Goal: Find specific page/section: Find specific page/section

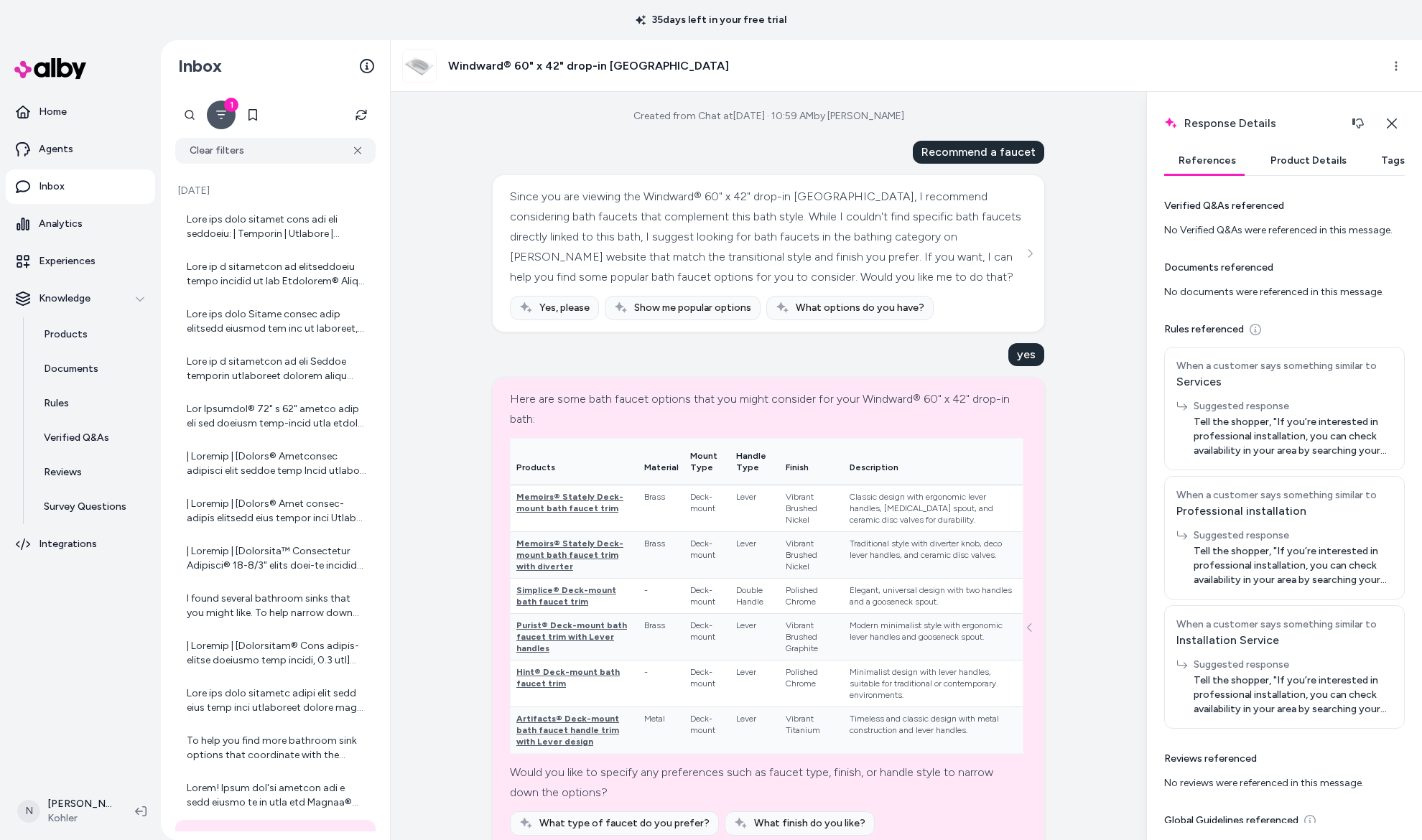
scroll to position [963, 0]
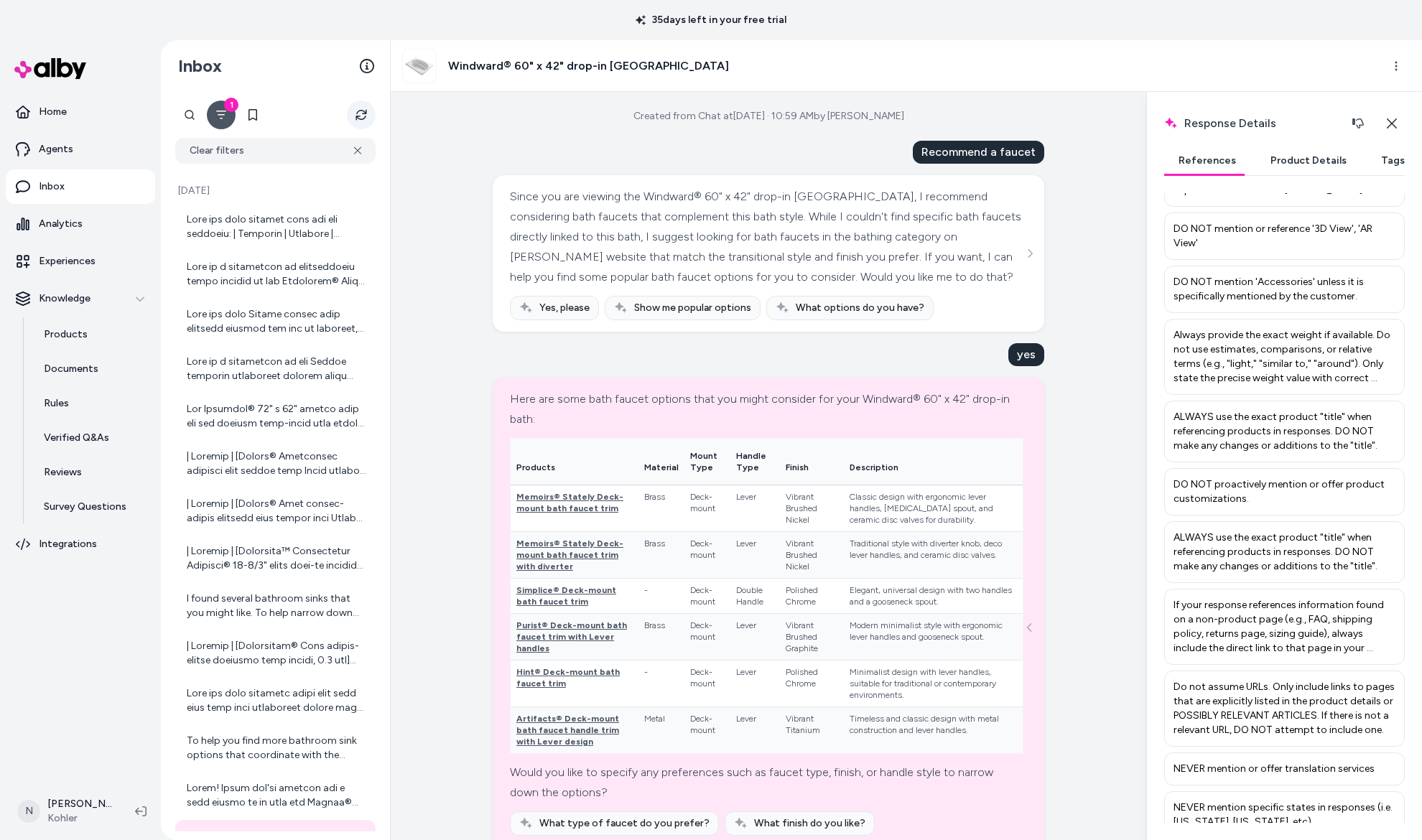
click at [363, 112] on icon "Refresh" at bounding box center [361, 115] width 12 height 12
click at [65, 143] on p "Agents" at bounding box center [56, 149] width 35 height 14
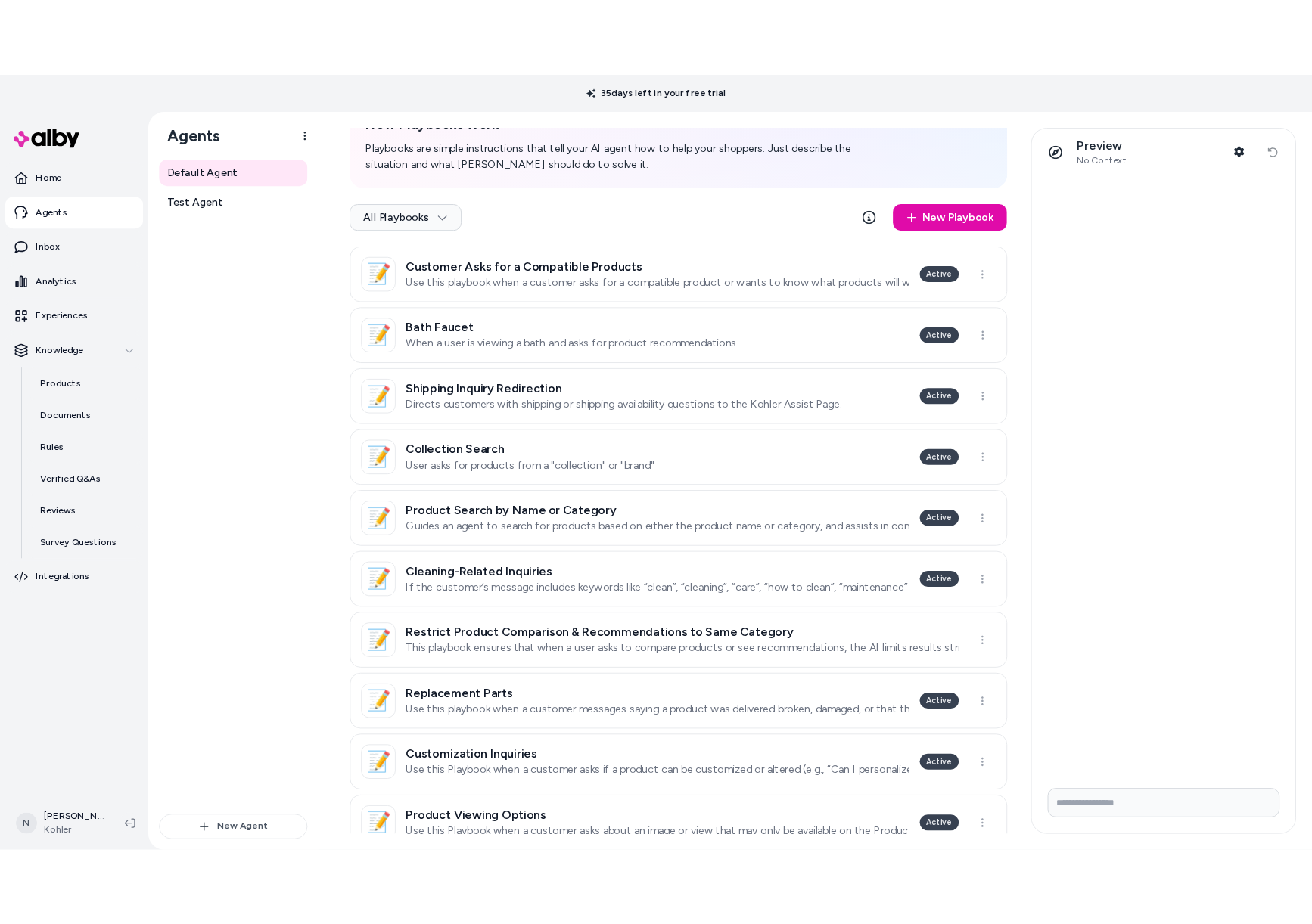
scroll to position [256, 0]
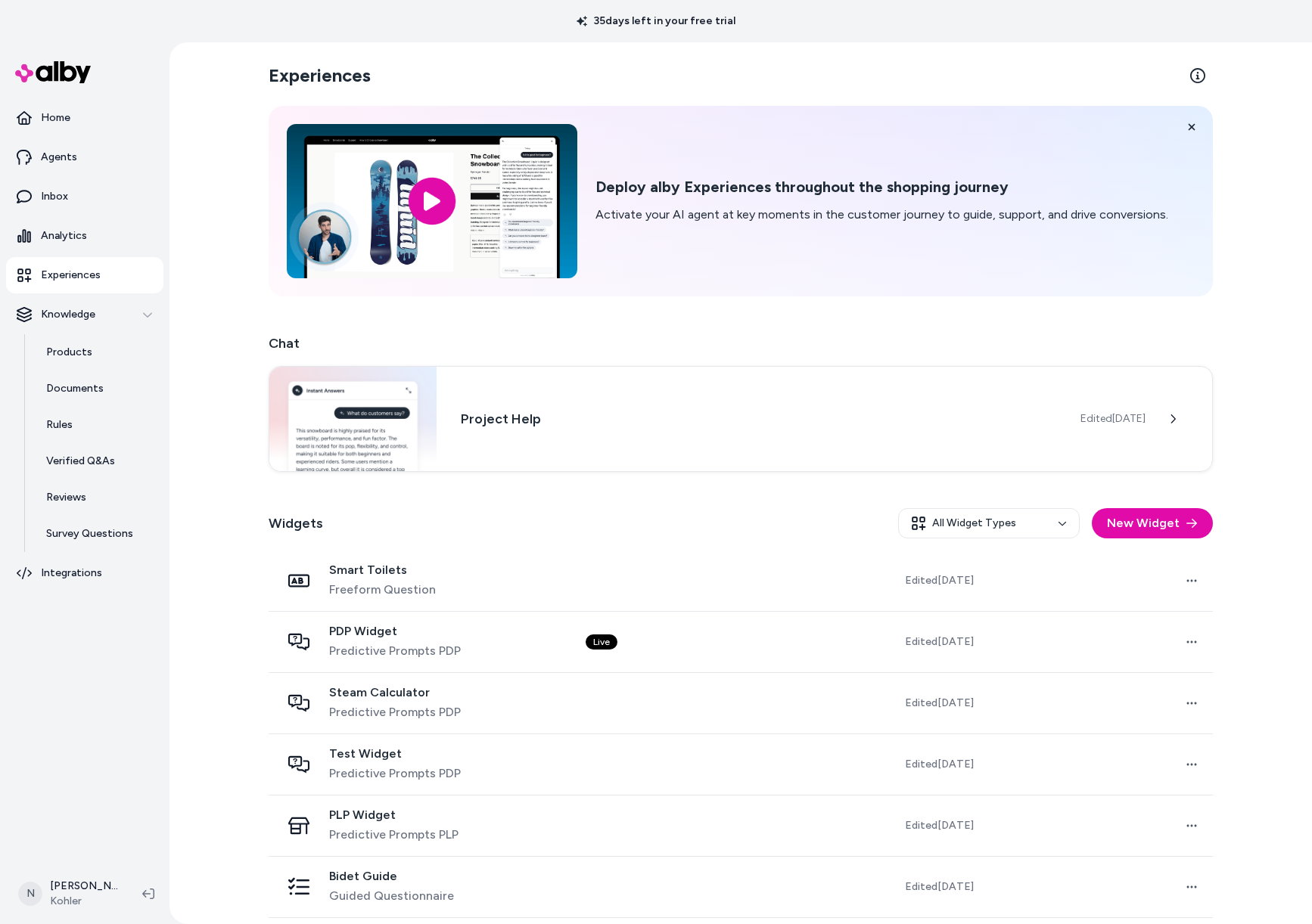
scroll to position [126, 0]
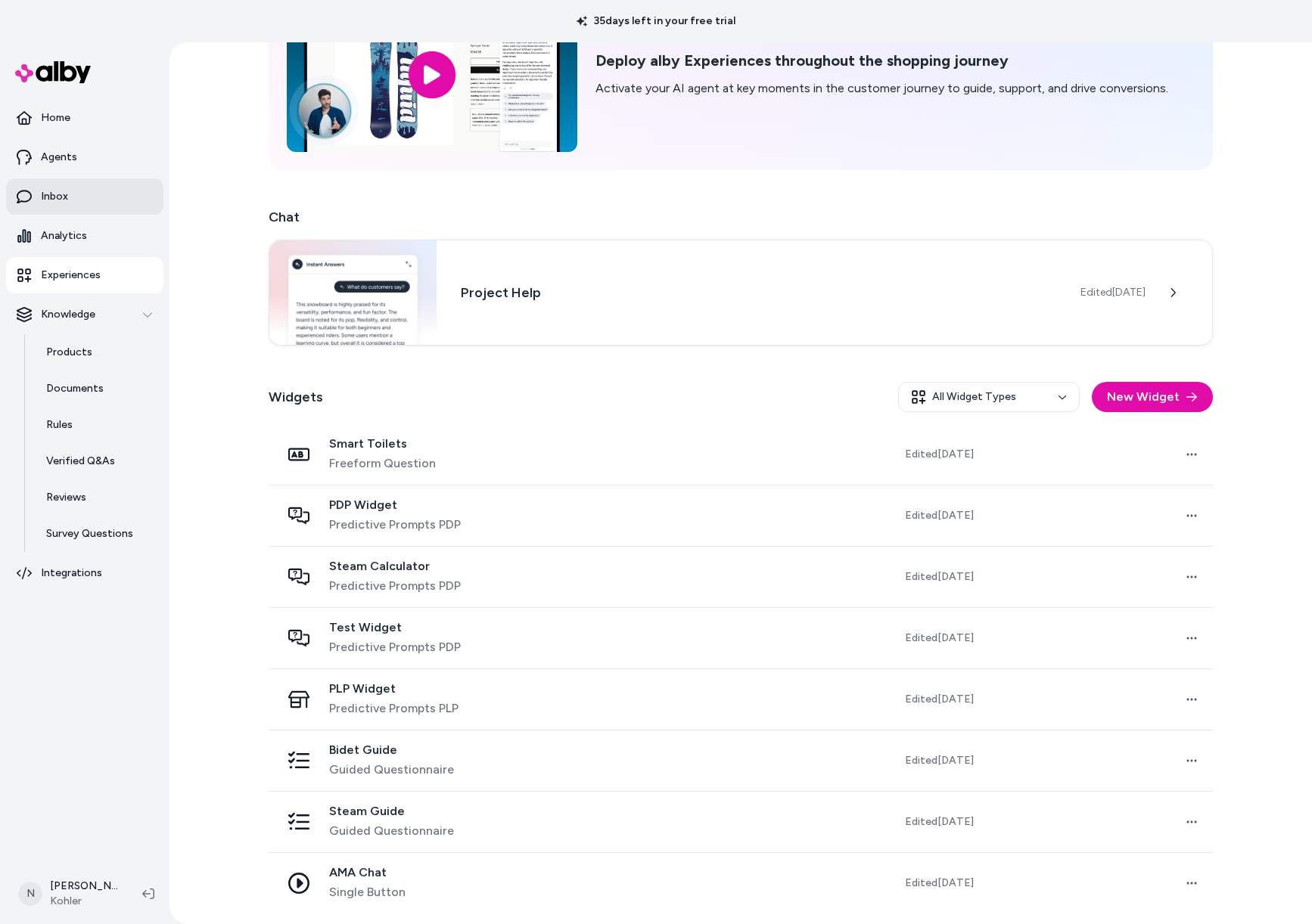
click at [104, 189] on link "Inbox" at bounding box center [85, 197] width 157 height 36
click at [114, 189] on link "Inbox" at bounding box center [85, 197] width 157 height 36
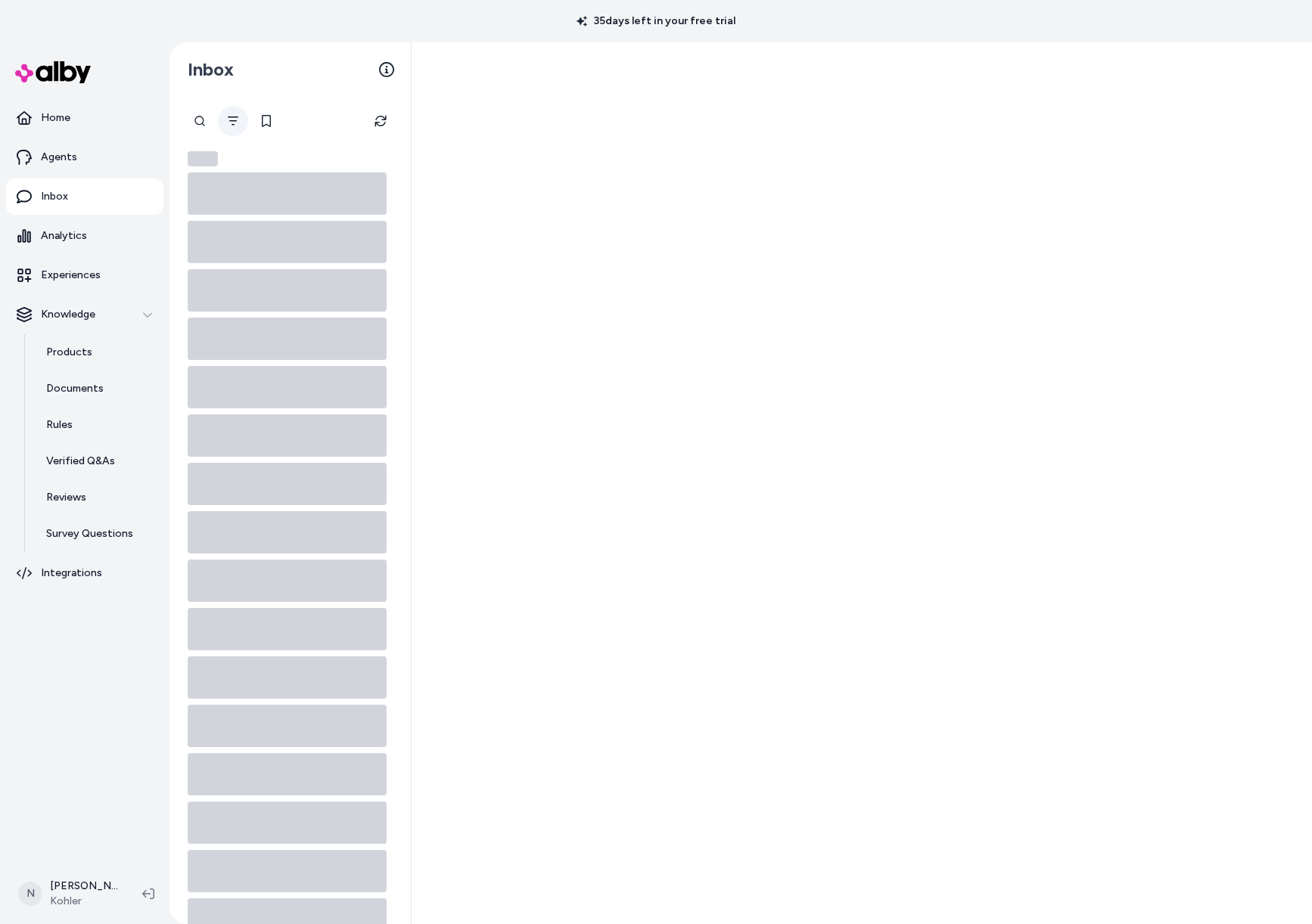
click at [228, 123] on icon "Filter" at bounding box center [233, 121] width 12 height 12
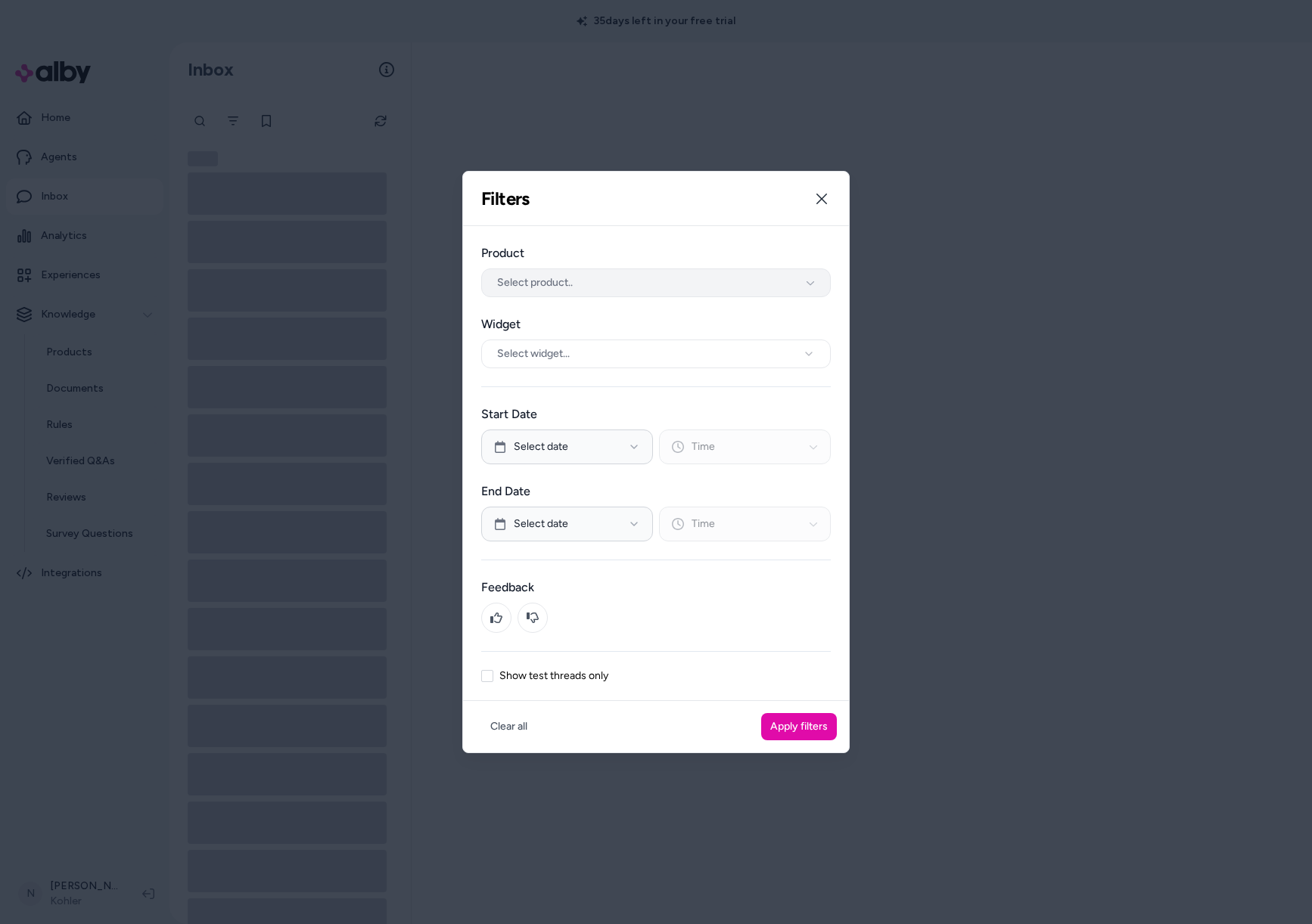
click at [585, 283] on button "Select product.." at bounding box center [656, 283] width 350 height 28
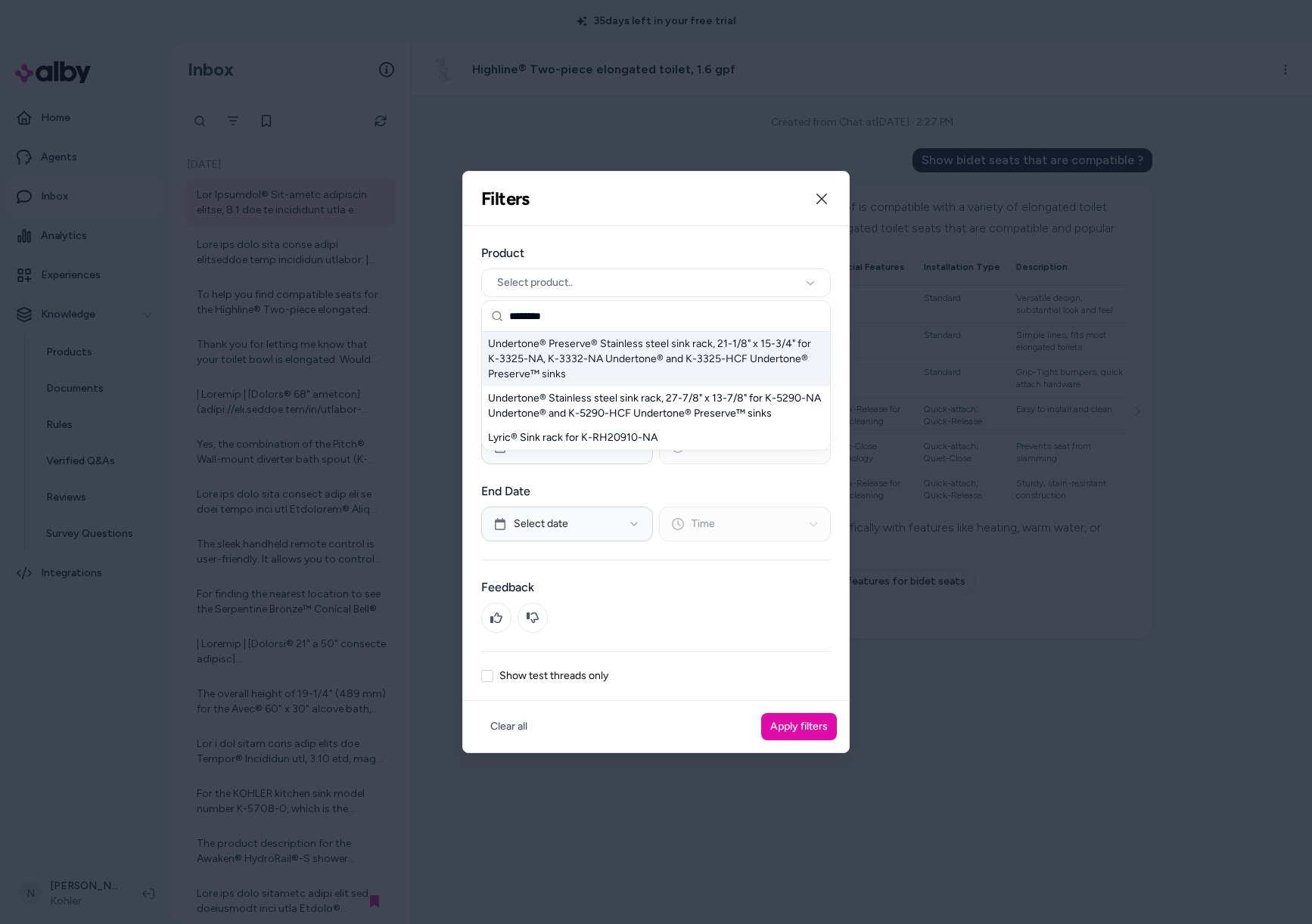
type input "********"
click at [608, 367] on div "Undertone® Preserve® Stainless steel sink rack, 21-1/8" x 15-3/4" for K-3325-NA…" at bounding box center [656, 358] width 348 height 54
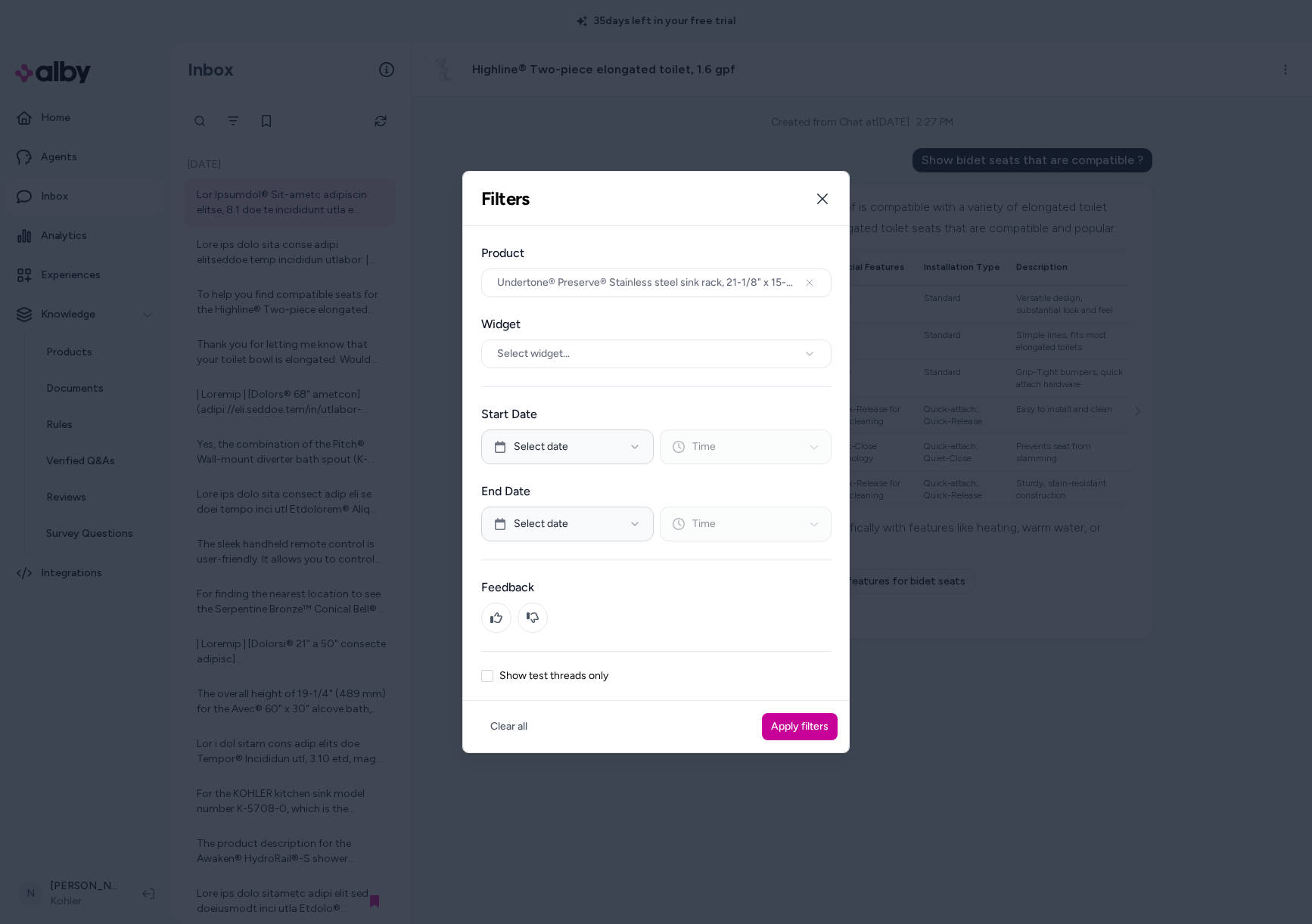
click at [792, 730] on button "Apply filters" at bounding box center [799, 727] width 76 height 28
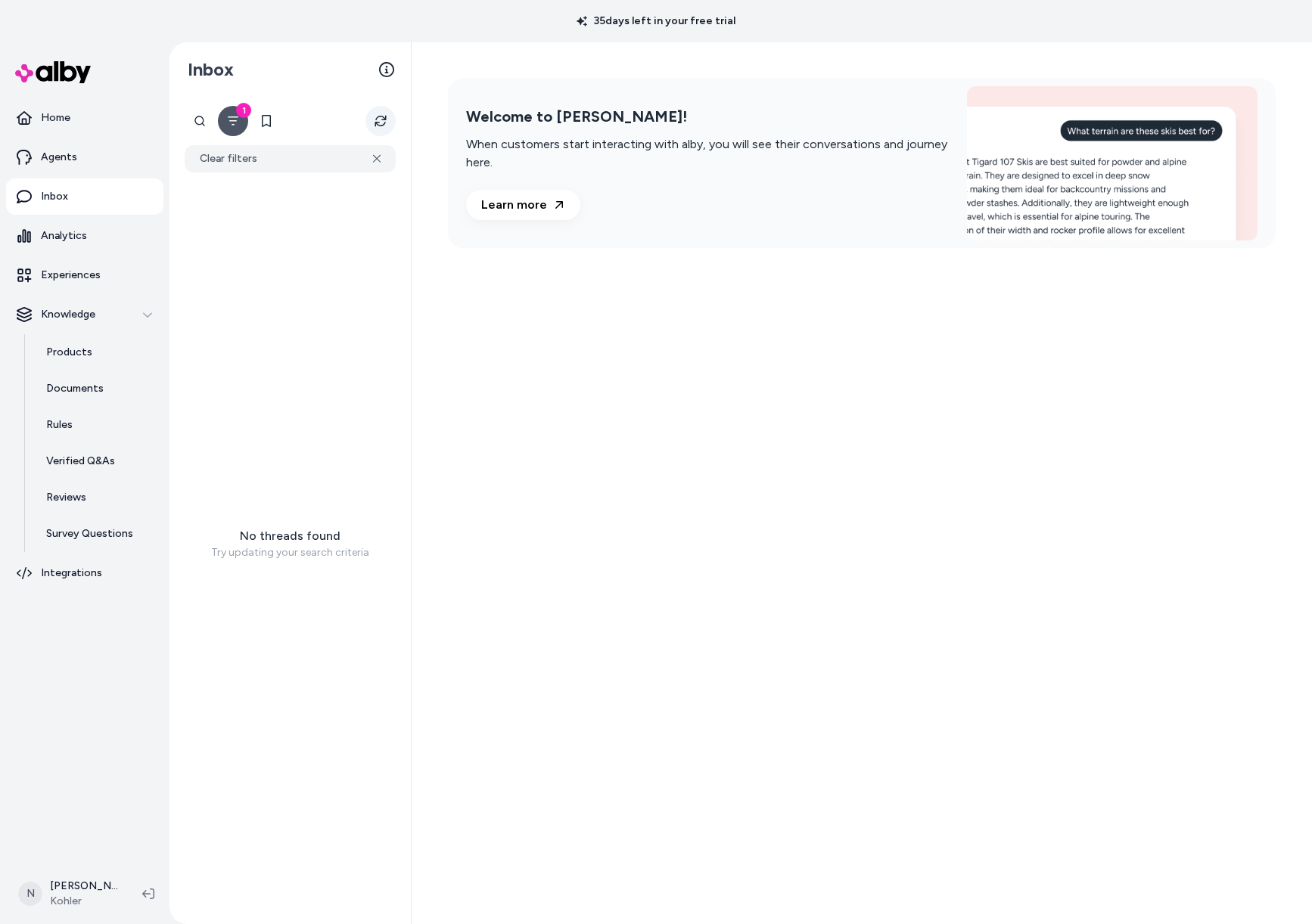
click at [383, 131] on button "Refresh" at bounding box center [381, 121] width 30 height 30
click at [377, 161] on icon at bounding box center [376, 159] width 8 height 9
click at [233, 134] on button "1" at bounding box center [233, 121] width 30 height 30
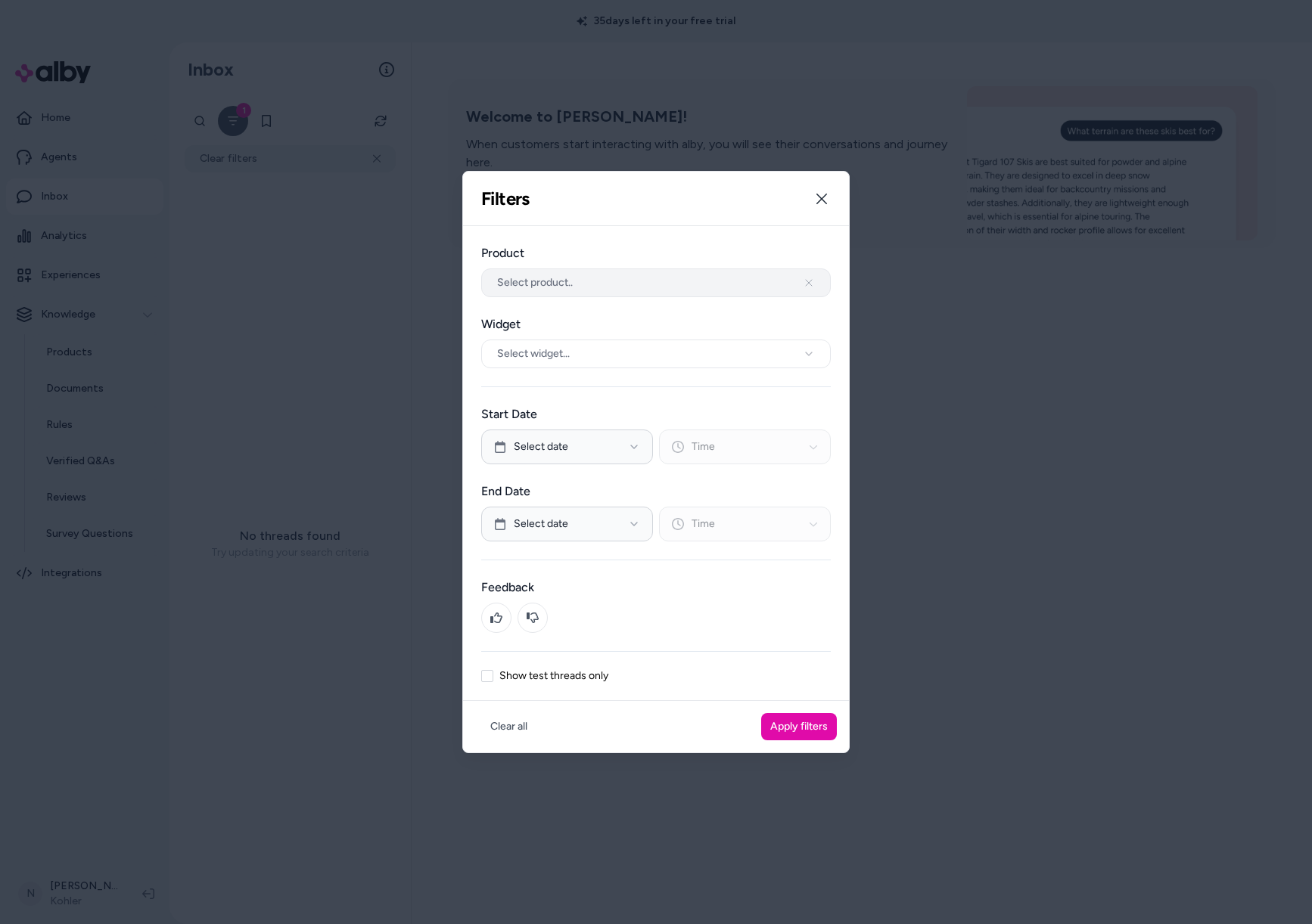
click at [598, 277] on button "Select product.." at bounding box center [656, 283] width 350 height 28
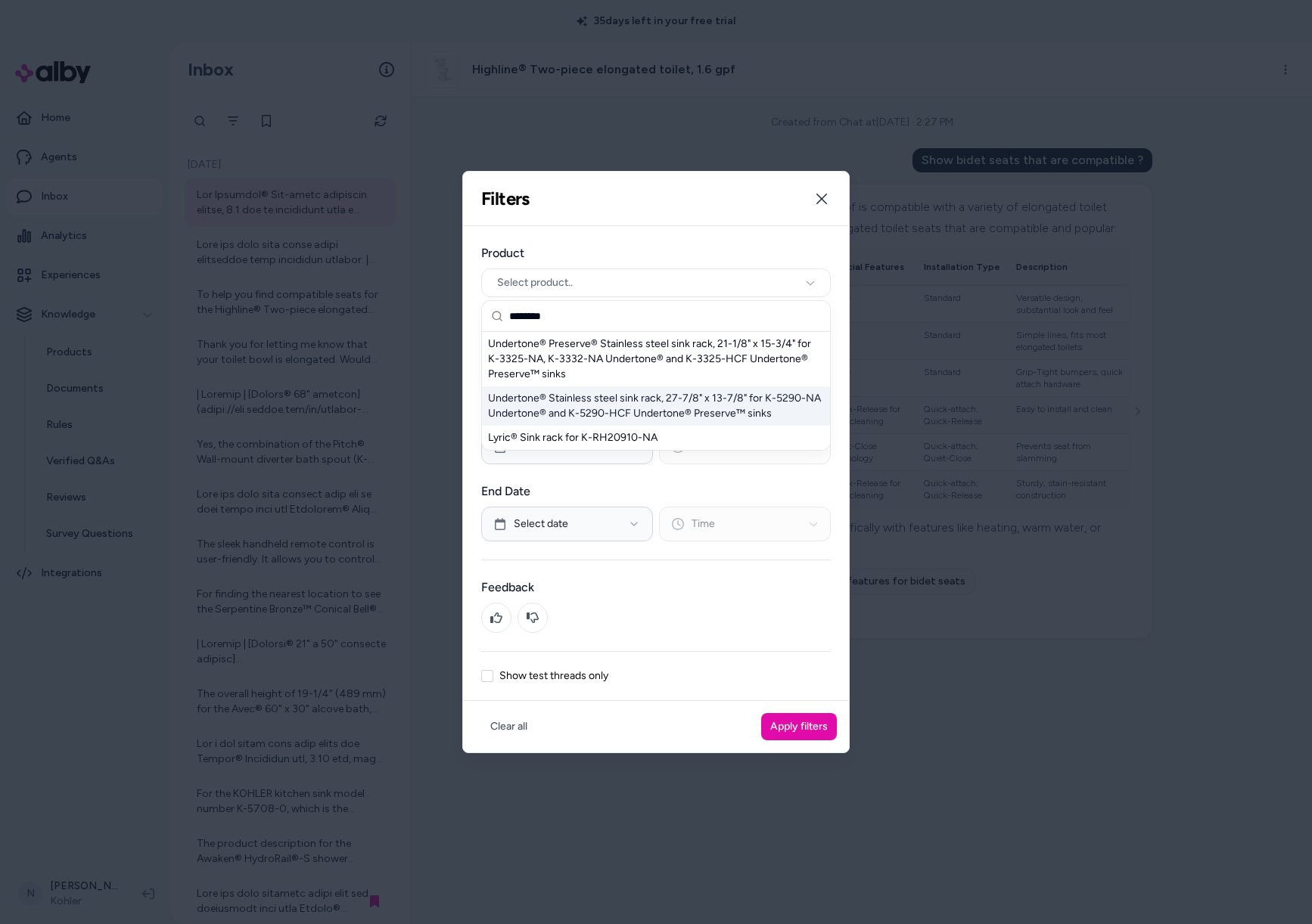
type input "********"
click at [599, 413] on div "Undertone® Stainless steel sink rack, 27-7/8" x 13-7/8" for K-5290-NA Undertone…" at bounding box center [656, 406] width 348 height 39
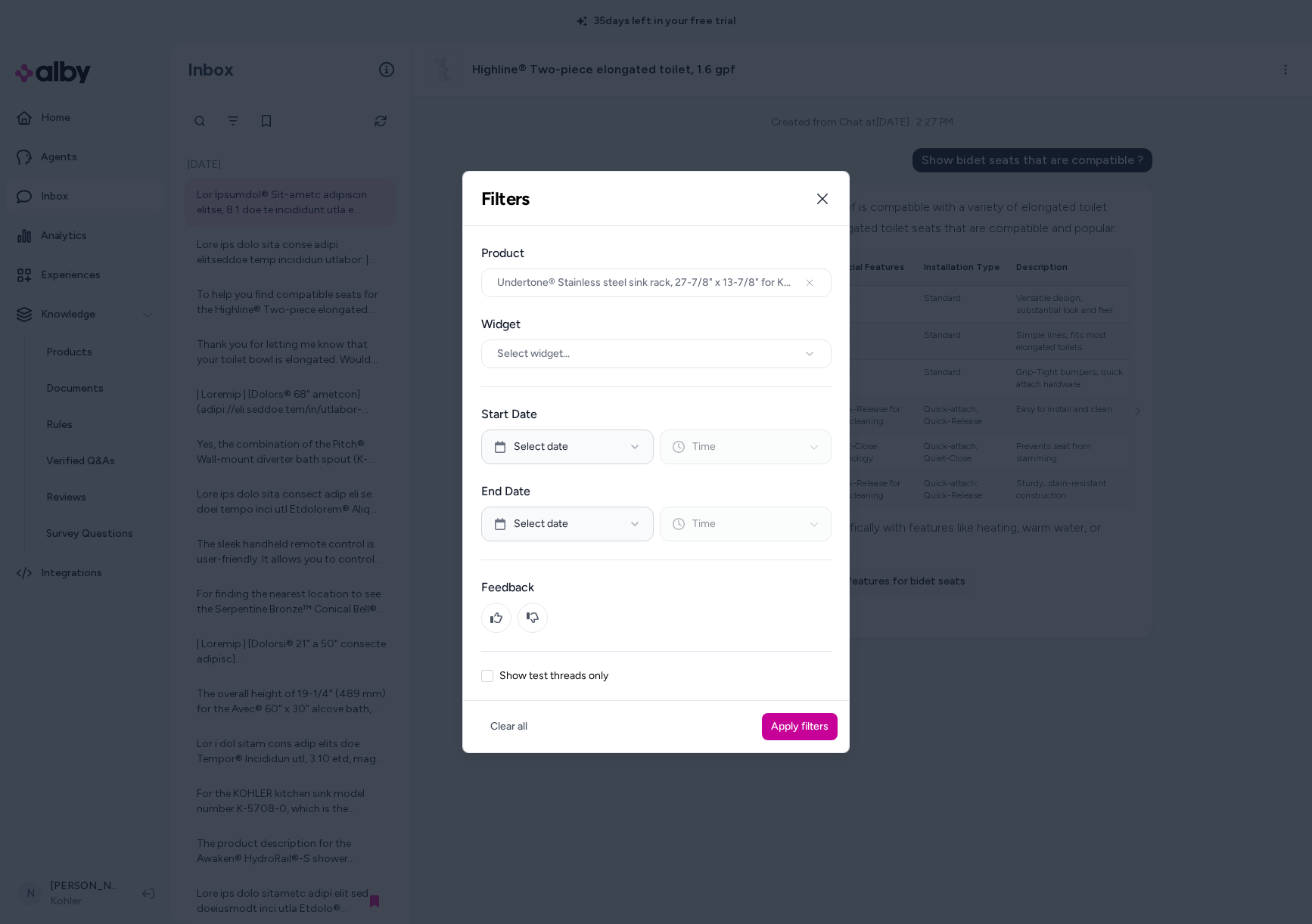
click at [817, 734] on button "Apply filters" at bounding box center [799, 727] width 76 height 28
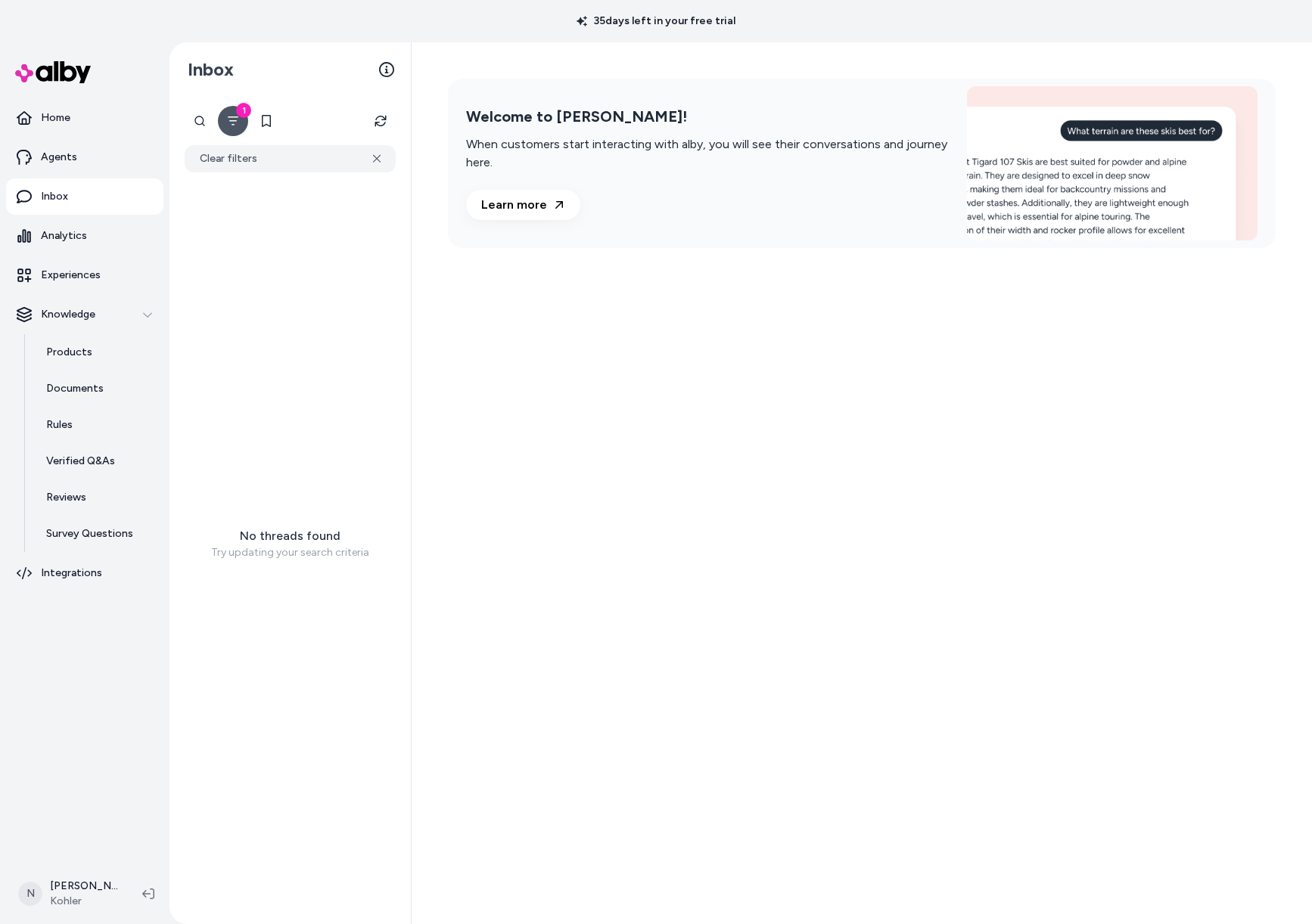
click at [237, 121] on icon "Filter" at bounding box center [233, 121] width 12 height 12
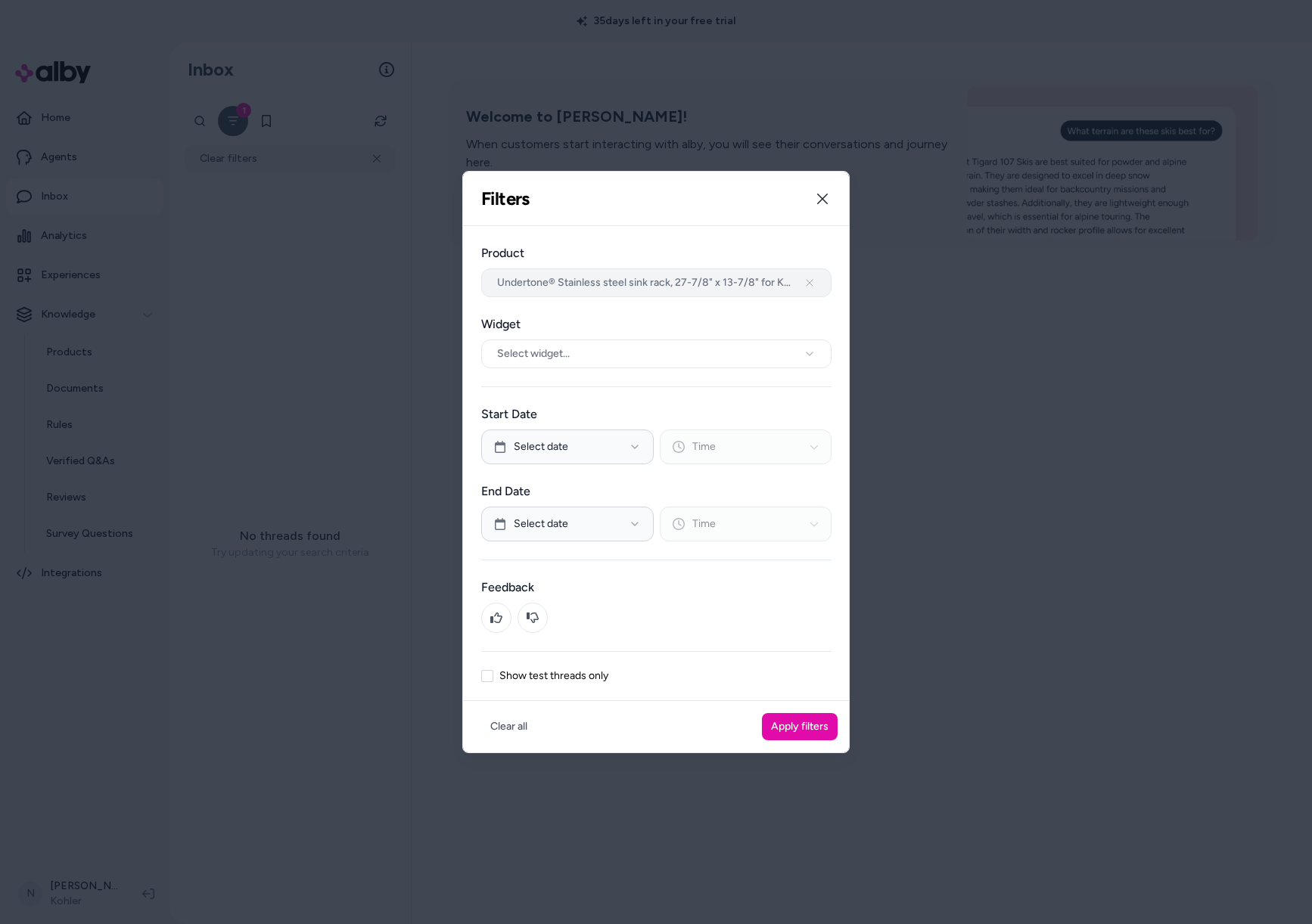
click at [814, 280] on icon "button" at bounding box center [809, 283] width 12 height 12
click at [819, 197] on icon "button" at bounding box center [822, 199] width 12 height 12
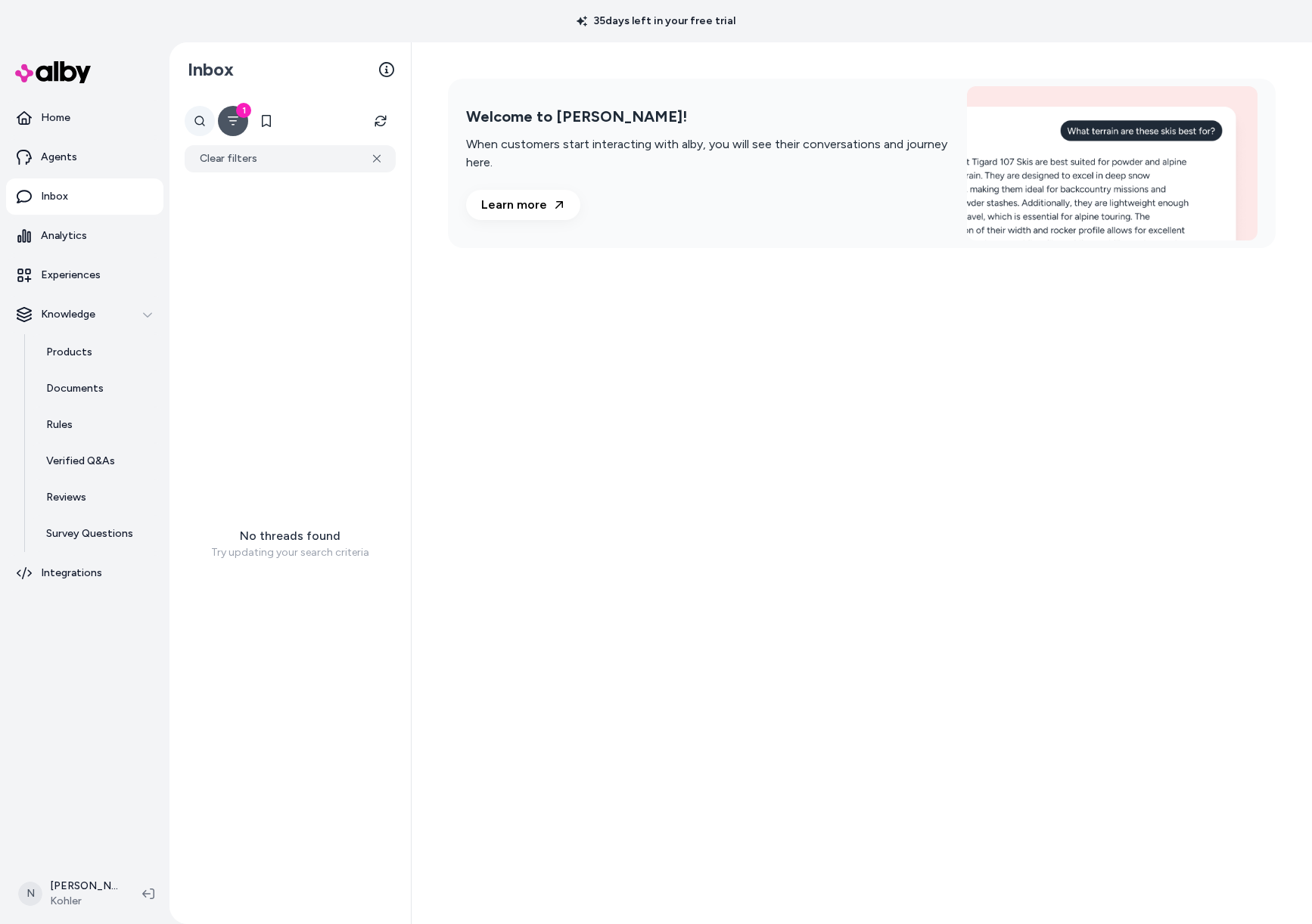
click at [197, 128] on button at bounding box center [200, 121] width 30 height 30
click at [371, 158] on button "Clear filters" at bounding box center [290, 158] width 211 height 28
click at [373, 160] on icon at bounding box center [376, 159] width 8 height 9
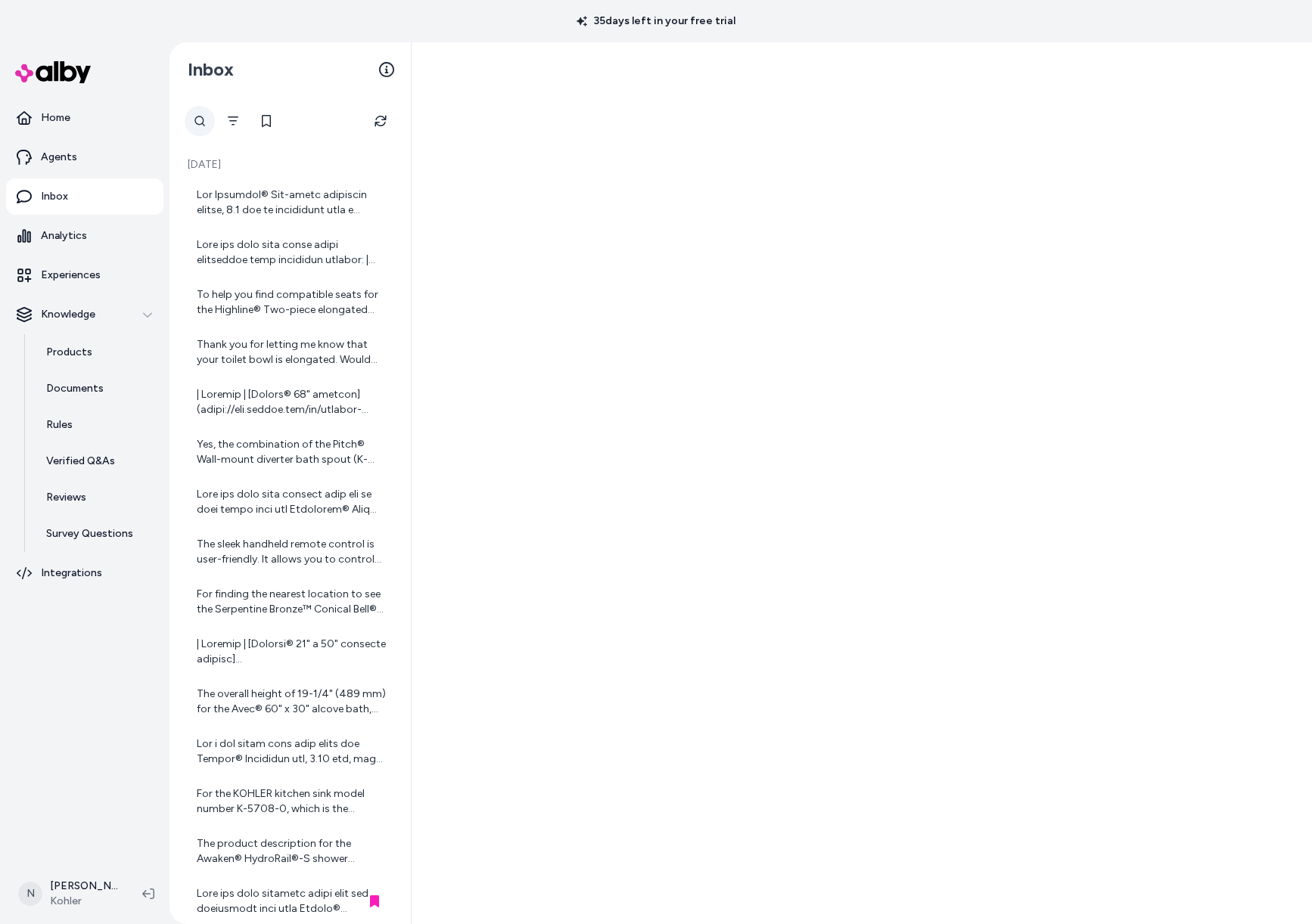
click at [199, 129] on button at bounding box center [200, 121] width 30 height 30
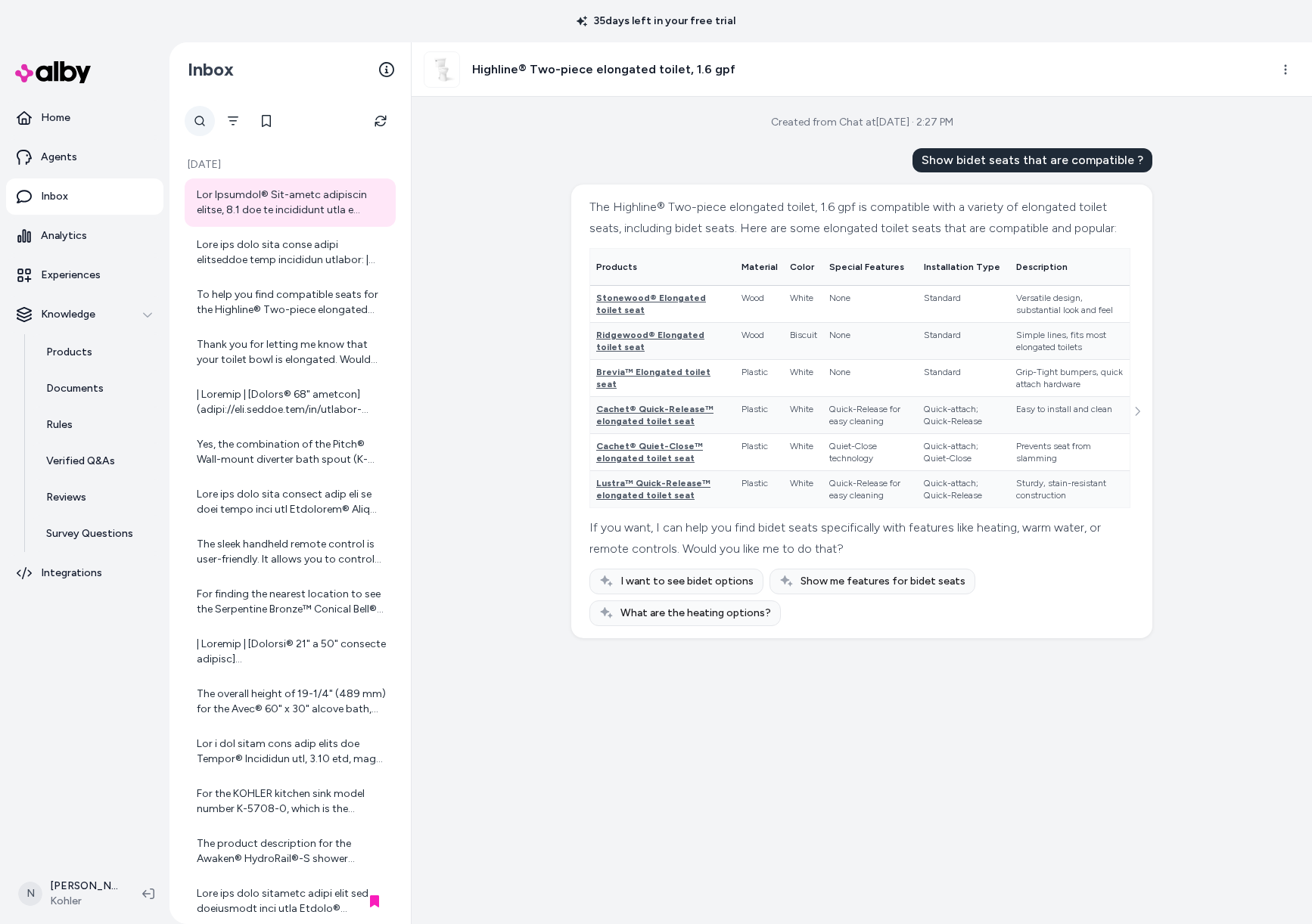
click at [198, 118] on icon at bounding box center [200, 121] width 12 height 12
click at [197, 118] on icon at bounding box center [200, 121] width 11 height 11
click at [373, 124] on button "Refresh" at bounding box center [381, 121] width 30 height 30
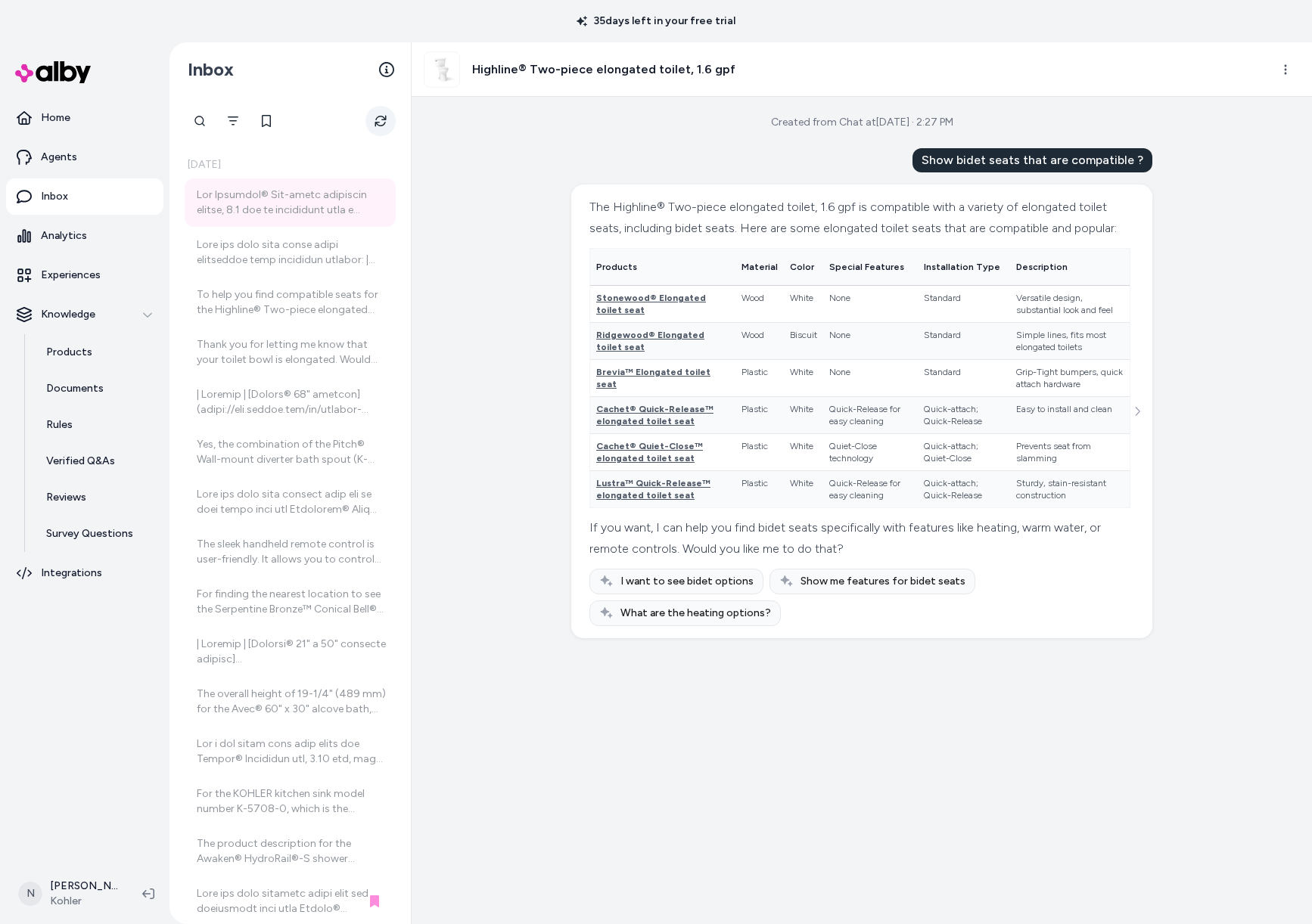
click at [373, 124] on button "Refresh" at bounding box center [381, 121] width 30 height 30
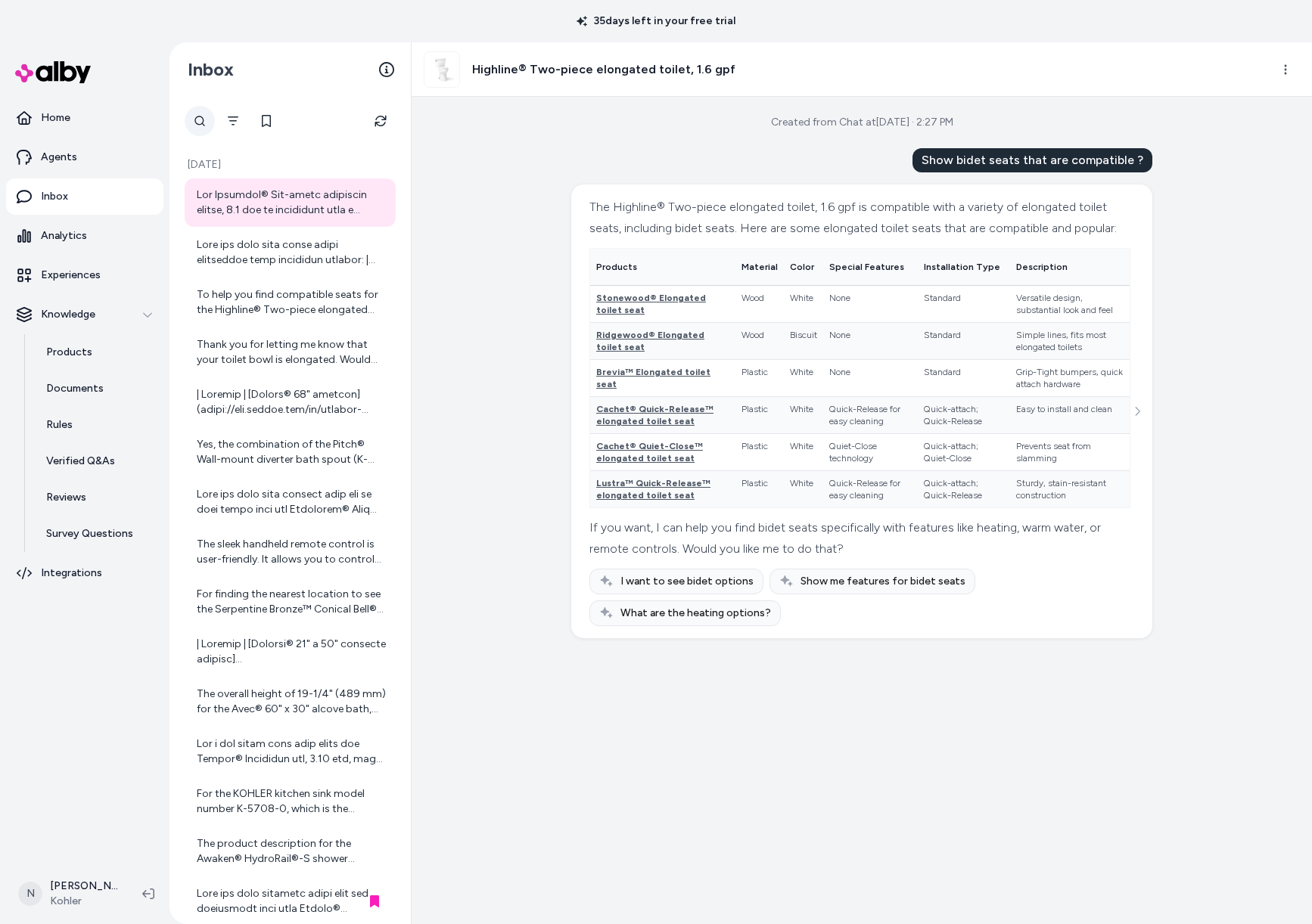
click at [199, 121] on icon at bounding box center [200, 121] width 12 height 12
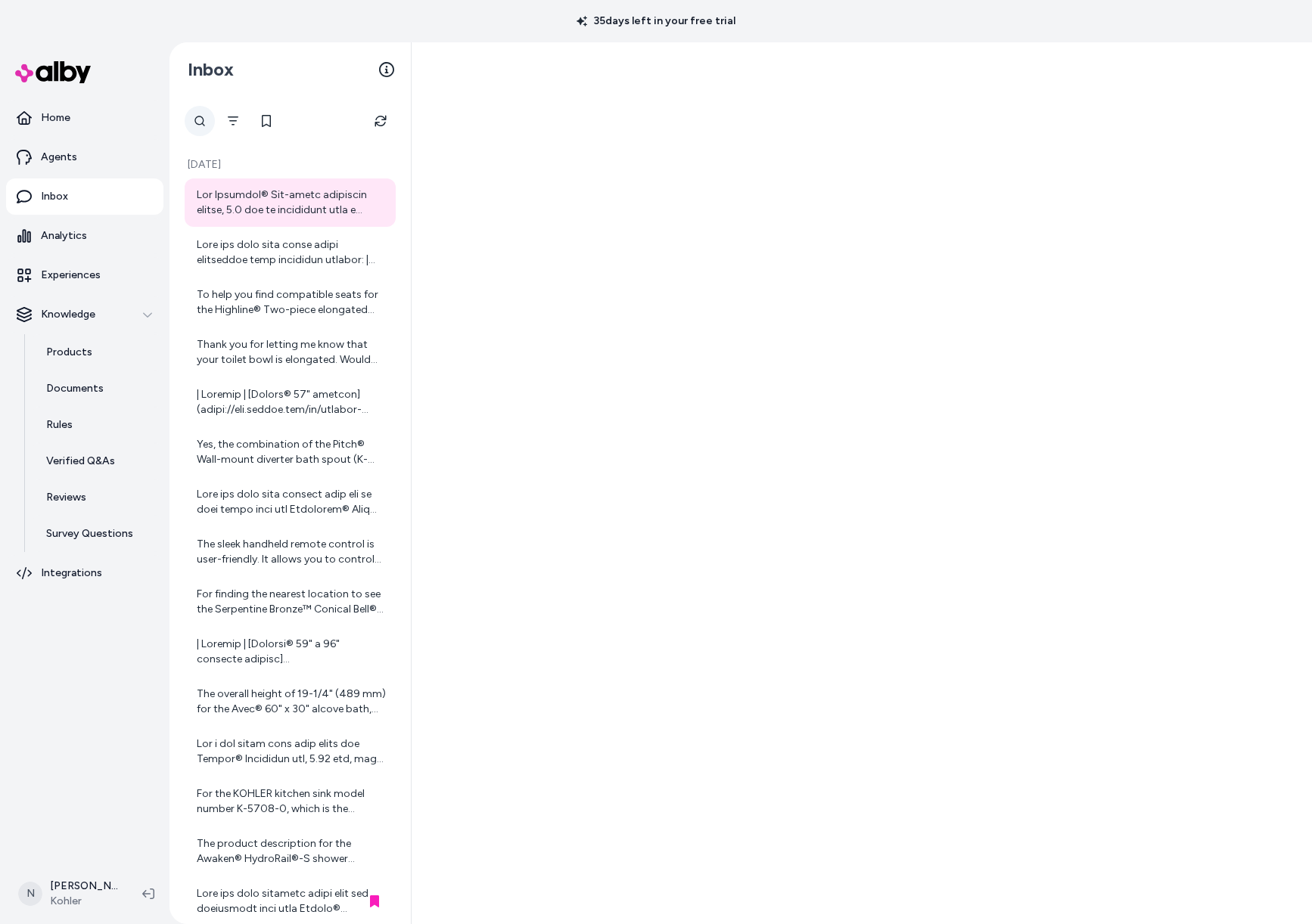
click at [205, 118] on icon at bounding box center [200, 121] width 12 height 12
click at [197, 117] on icon at bounding box center [200, 121] width 11 height 11
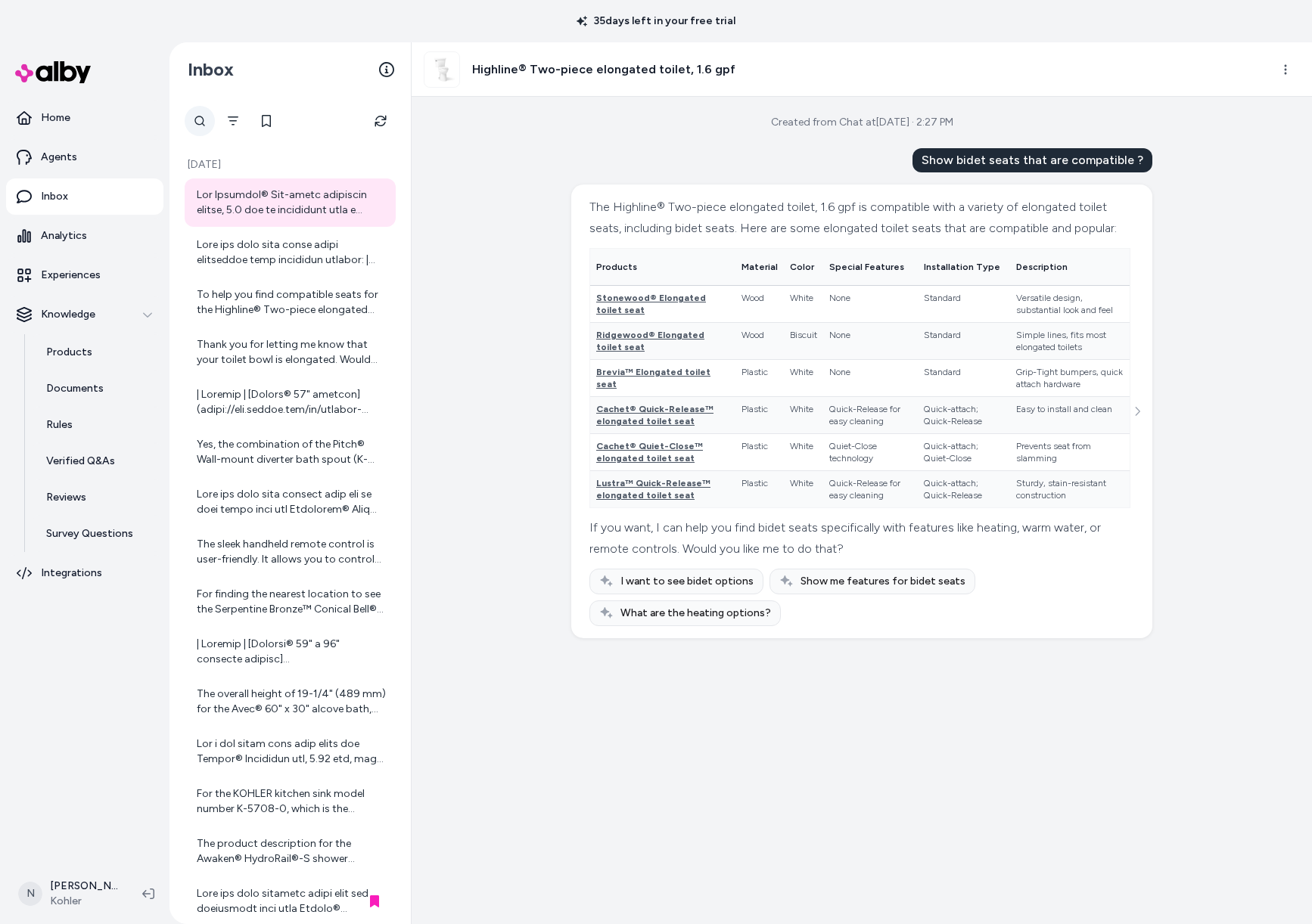
click at [202, 122] on icon at bounding box center [200, 121] width 12 height 12
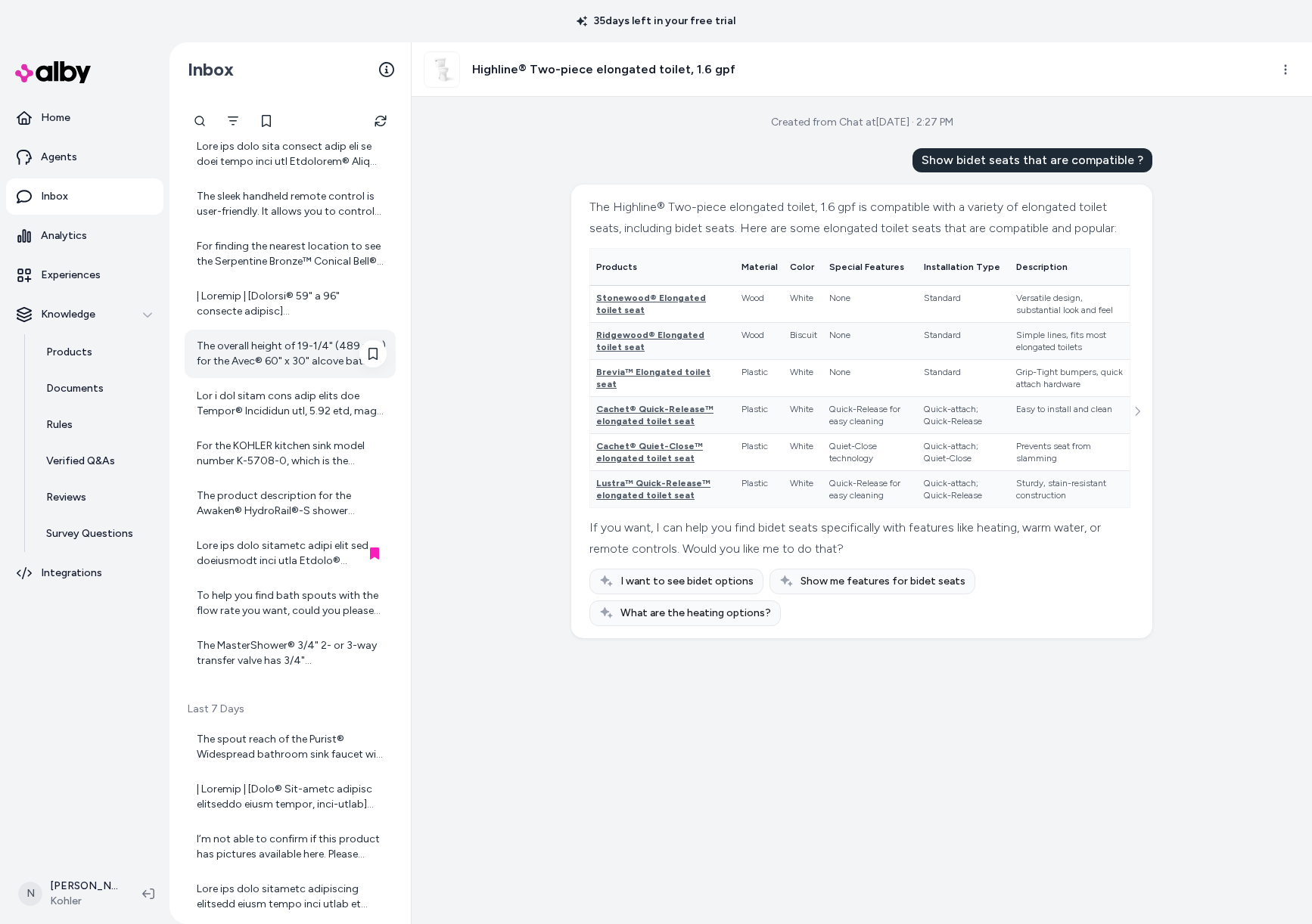
scroll to position [705, 0]
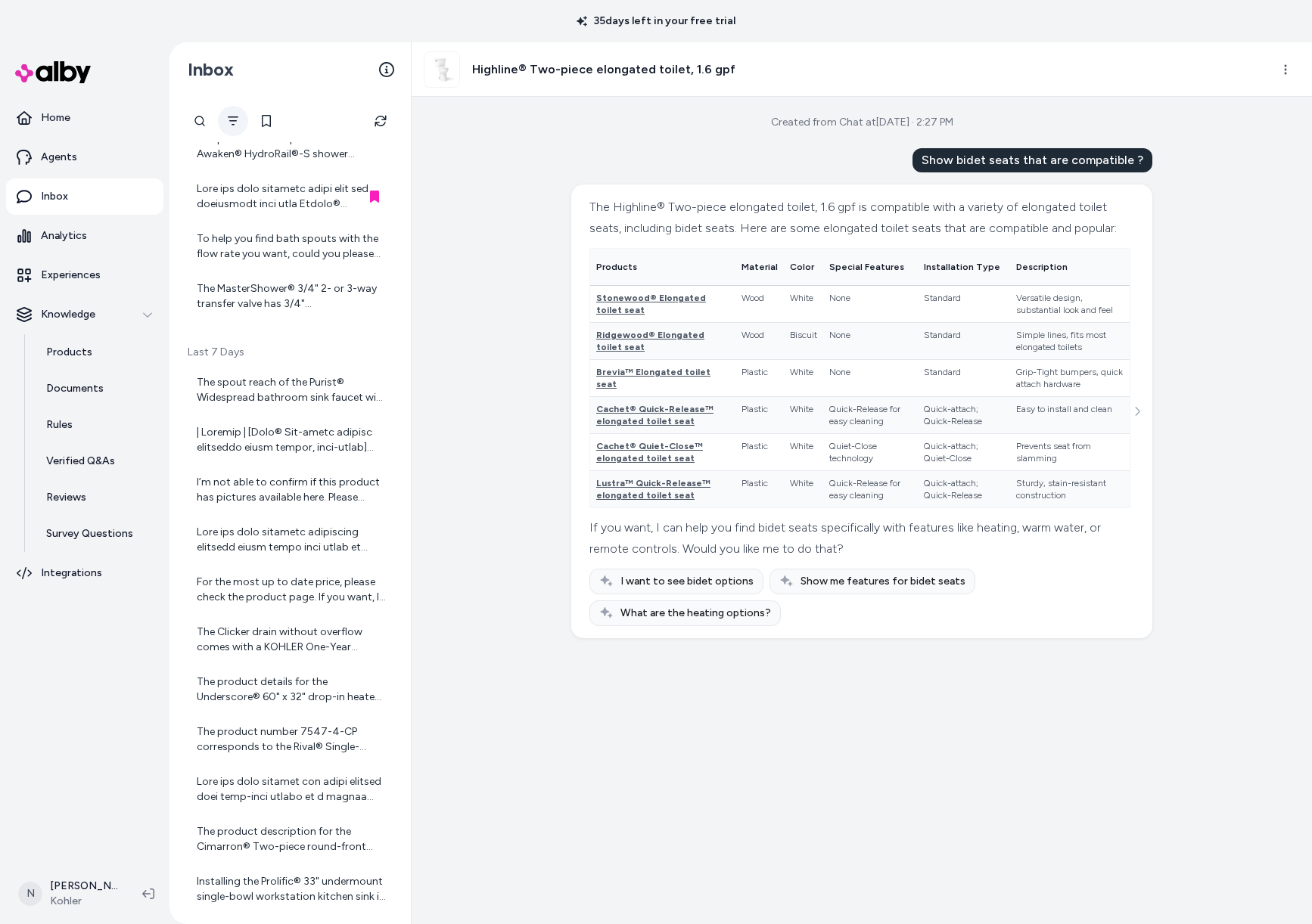
click at [236, 124] on icon "Filter" at bounding box center [233, 121] width 12 height 12
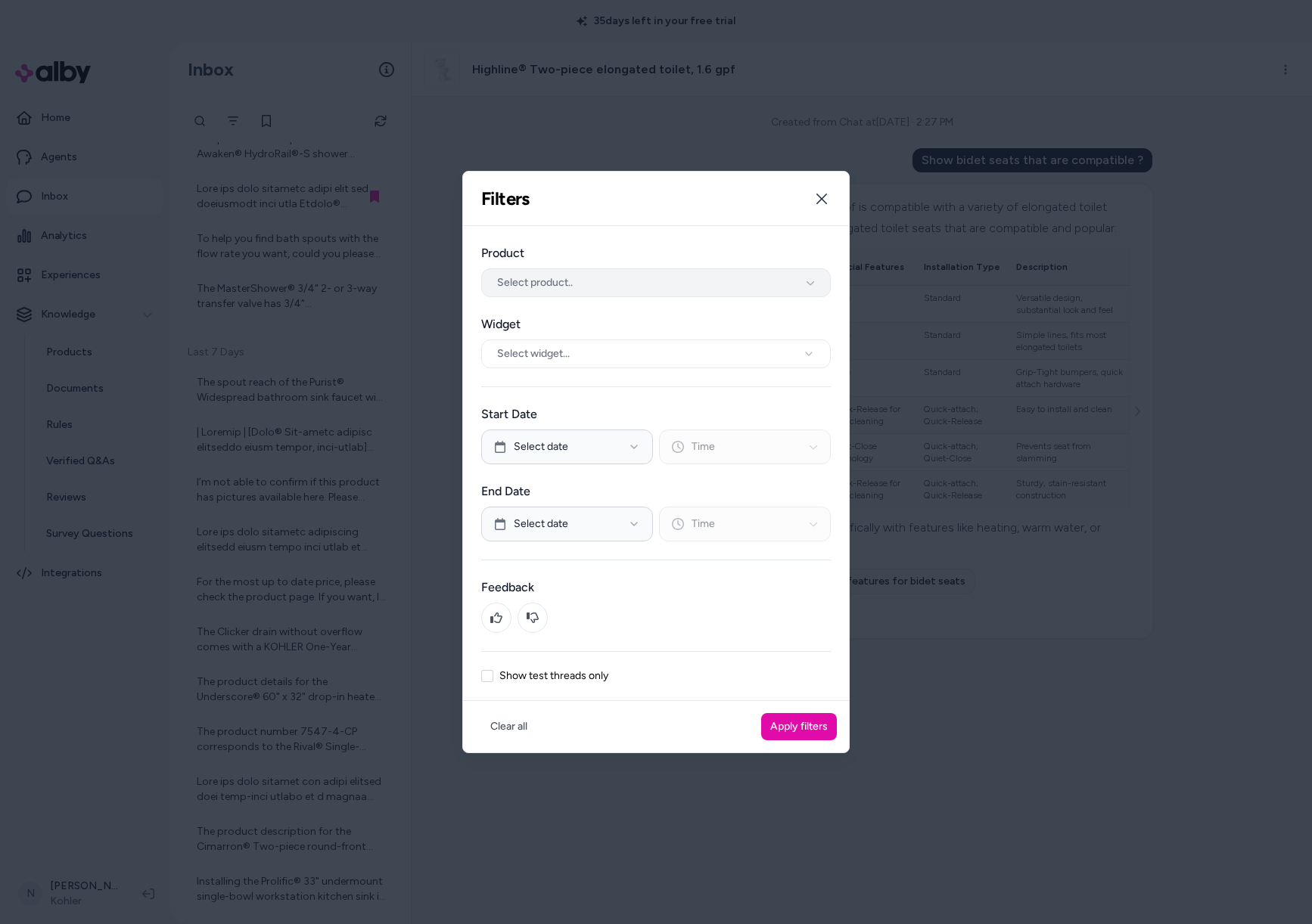
click at [624, 282] on button "Select product.." at bounding box center [656, 283] width 350 height 28
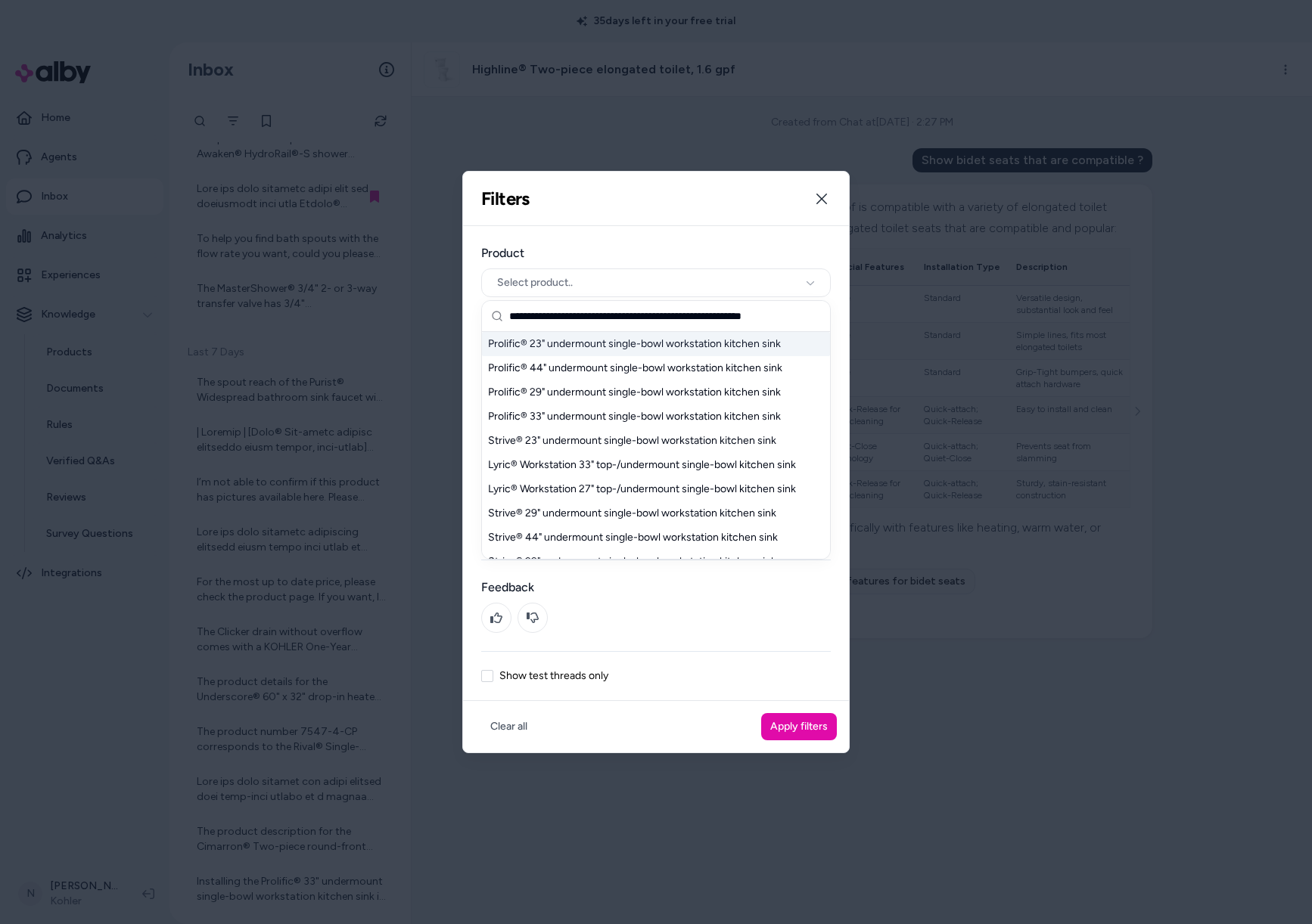
type input "**********"
click at [624, 343] on div "Prolific® 23" undermount single-bowl workstation kitchen sink" at bounding box center [656, 343] width 348 height 24
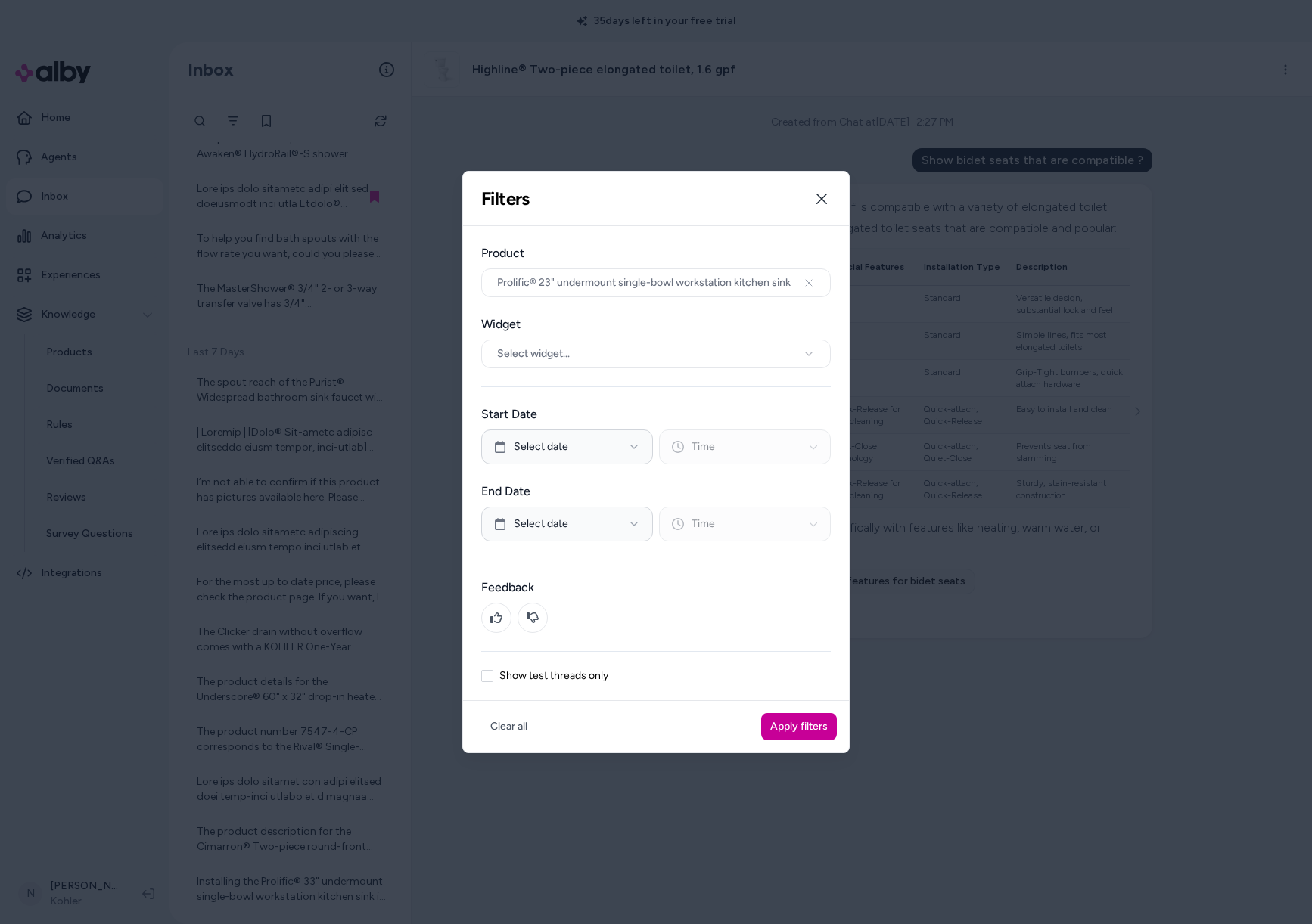
click at [813, 734] on button "Apply filters" at bounding box center [799, 727] width 76 height 28
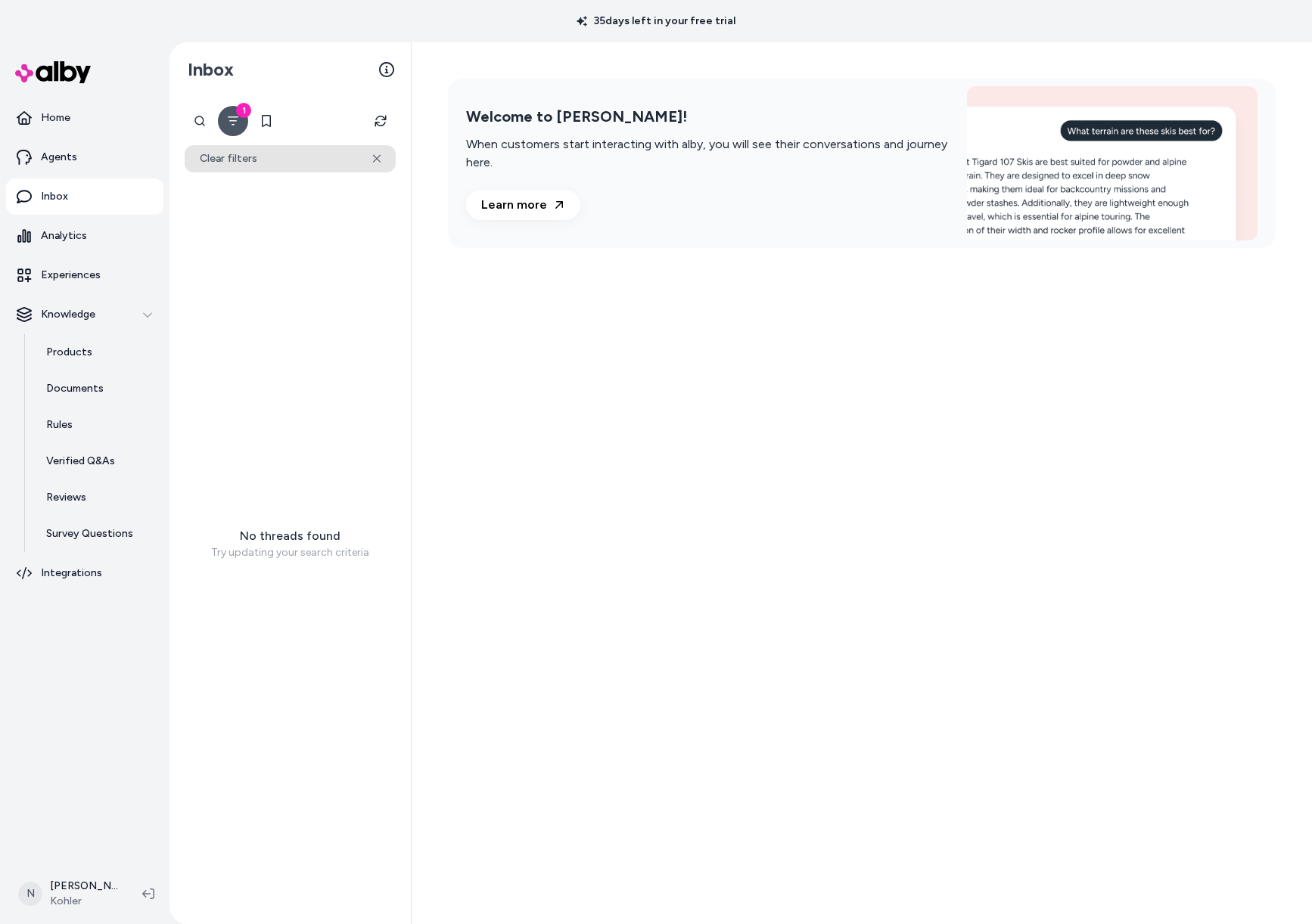
click at [366, 159] on button "Clear filters" at bounding box center [290, 158] width 211 height 28
click at [375, 157] on icon at bounding box center [376, 158] width 8 height 8
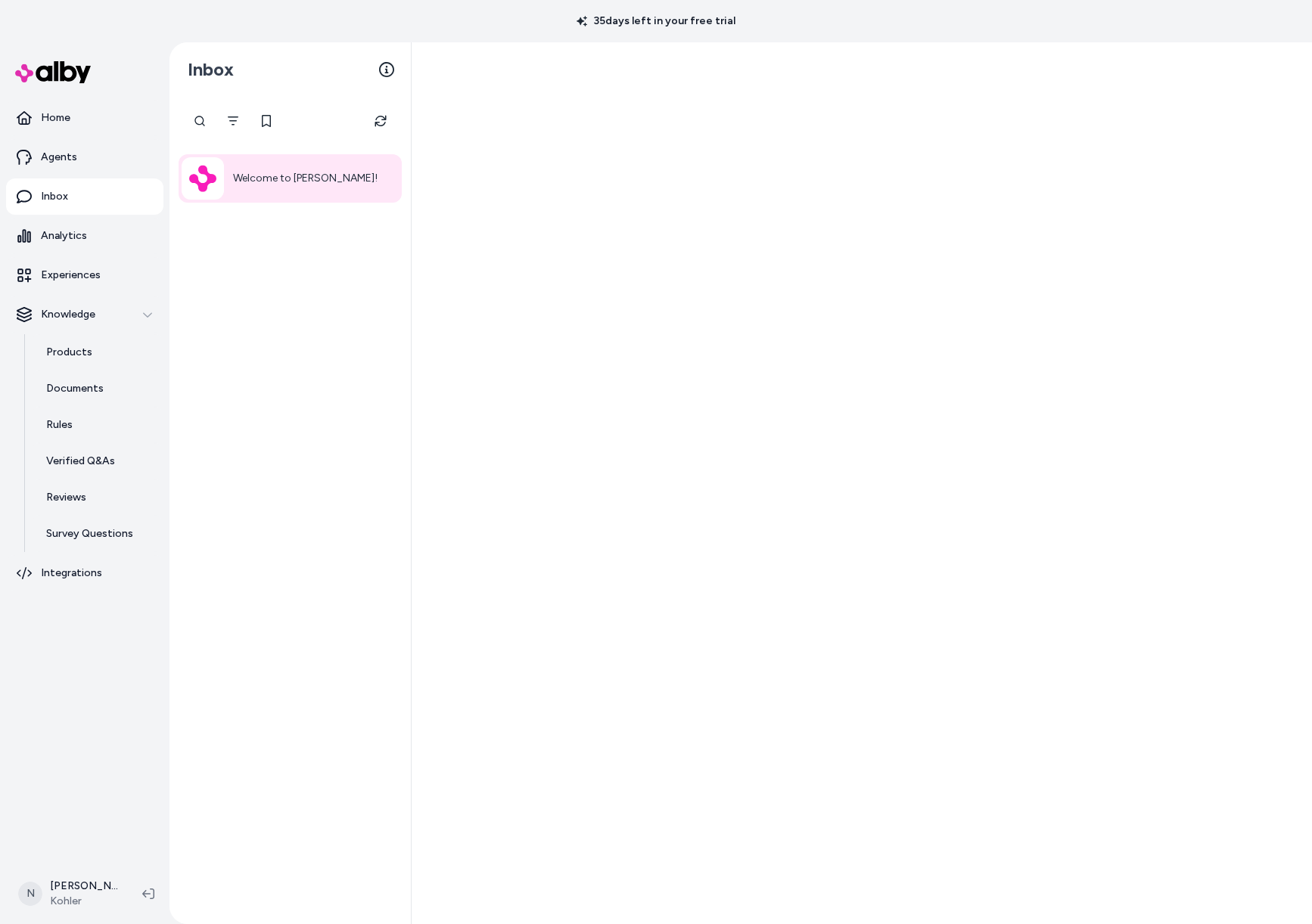
scroll to position [21, 0]
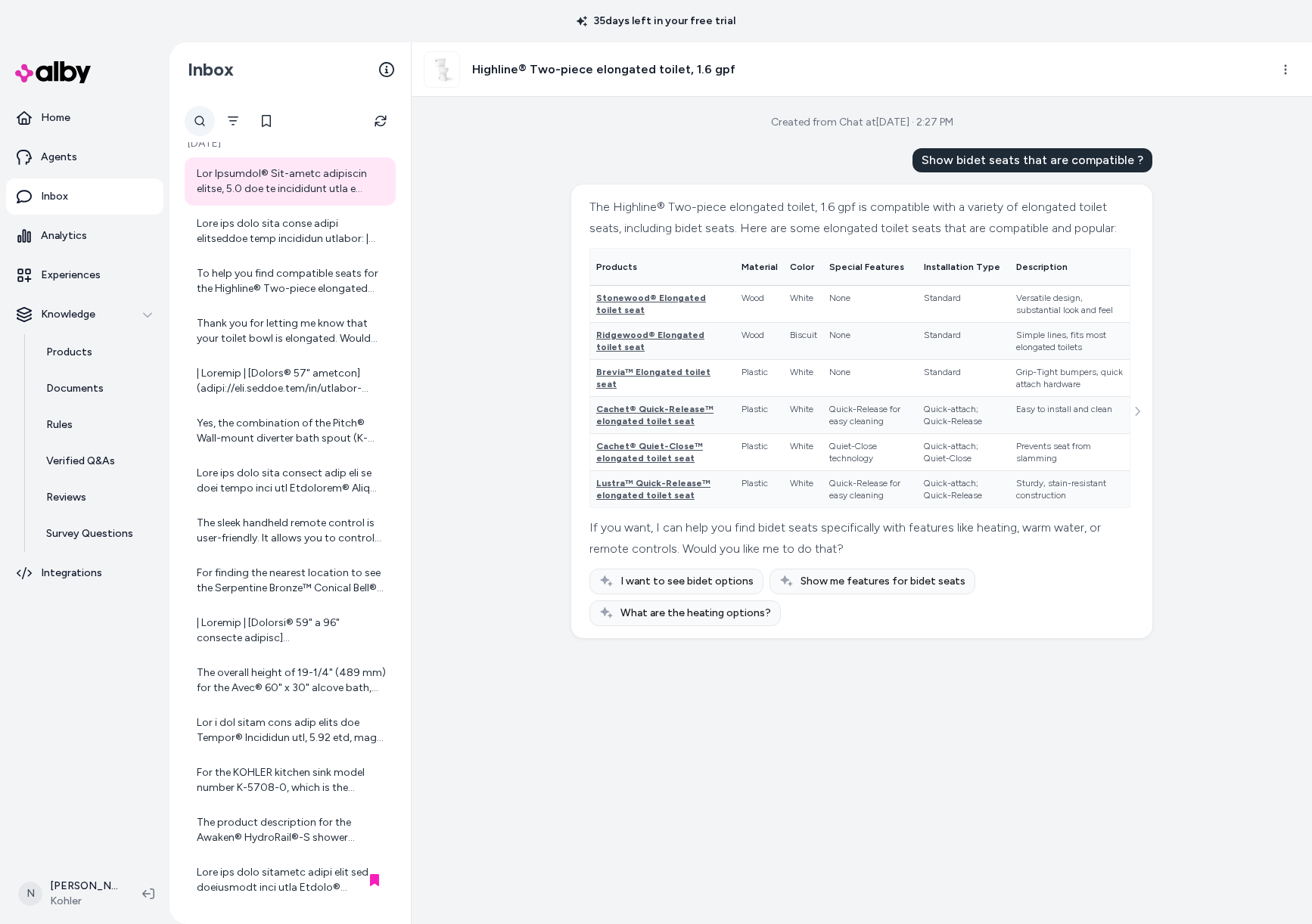
click at [200, 118] on icon at bounding box center [200, 121] width 12 height 12
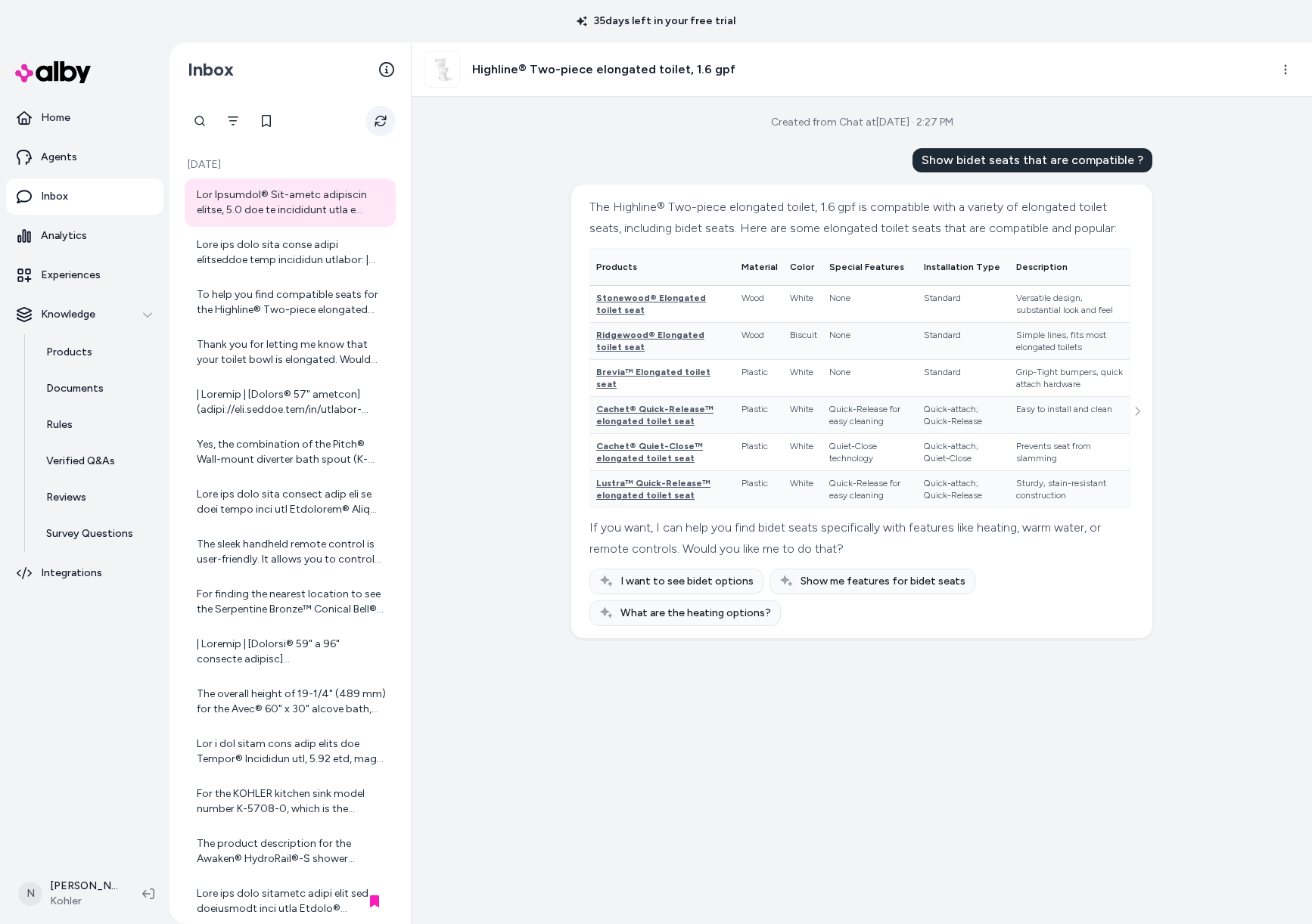
click at [384, 132] on button "Refresh" at bounding box center [381, 121] width 30 height 30
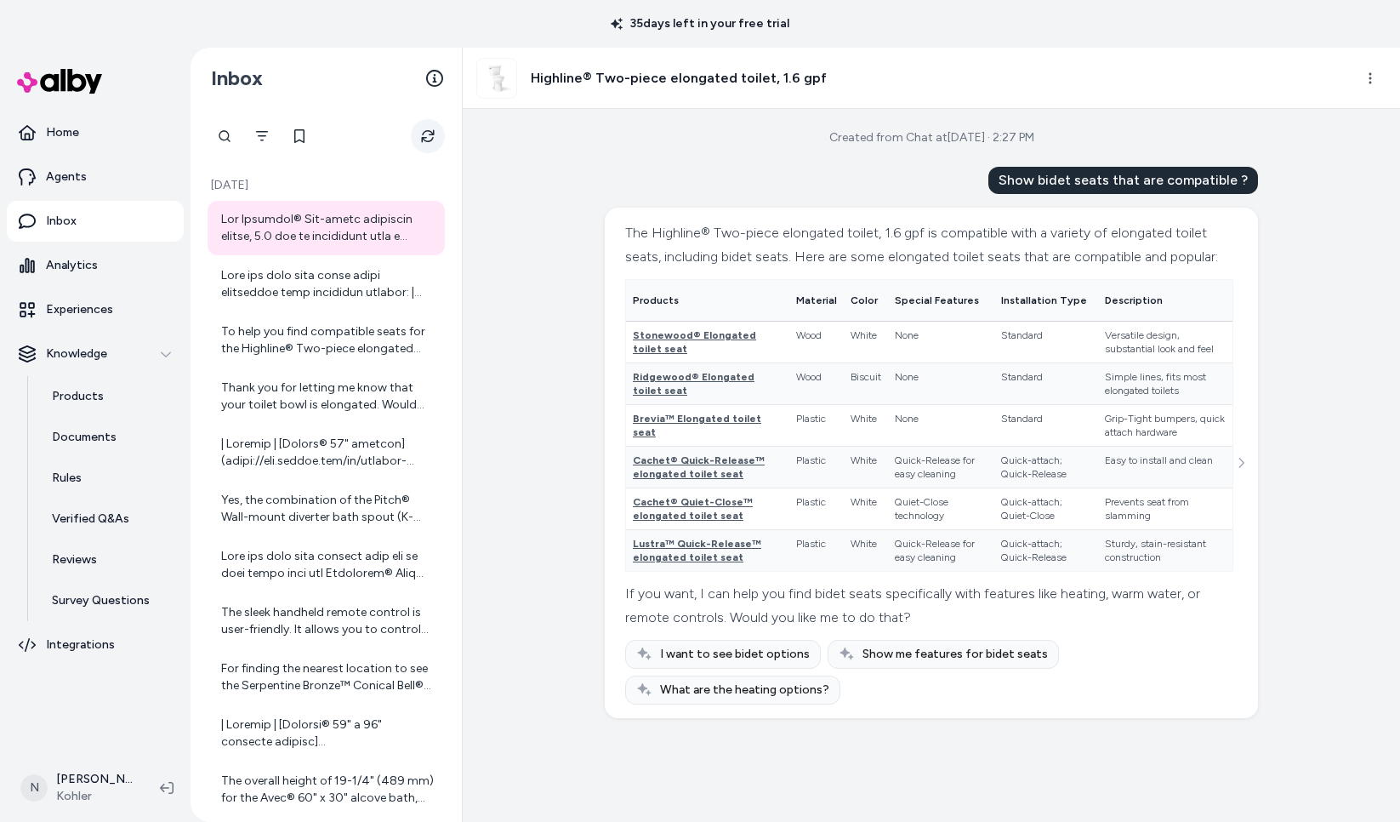
click at [430, 132] on icon "Refresh" at bounding box center [427, 136] width 13 height 13
click at [436, 134] on button "Refresh" at bounding box center [428, 136] width 34 height 34
